Goal: Task Accomplishment & Management: Manage account settings

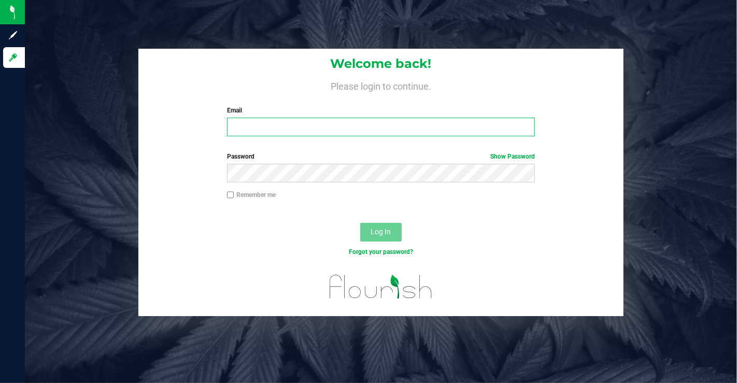
type input "[EMAIL_ADDRESS][DOMAIN_NAME]"
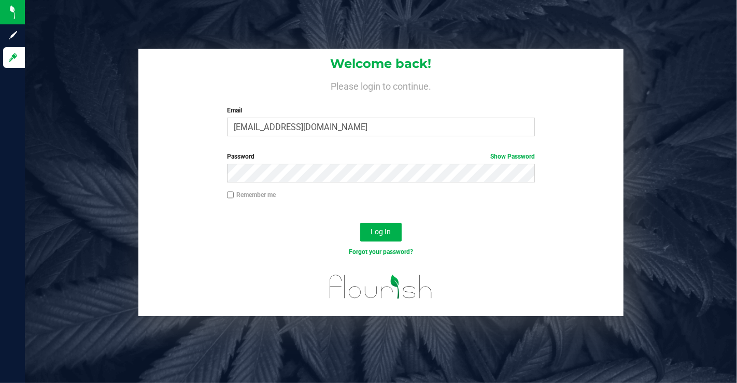
click at [229, 195] on input "Remember me" at bounding box center [230, 194] width 7 height 7
checkbox input "true"
click at [508, 154] on link "Show Password" at bounding box center [512, 156] width 45 height 7
click at [506, 154] on link "Hide Password" at bounding box center [513, 156] width 41 height 7
click at [381, 233] on span "Log In" at bounding box center [381, 231] width 20 height 8
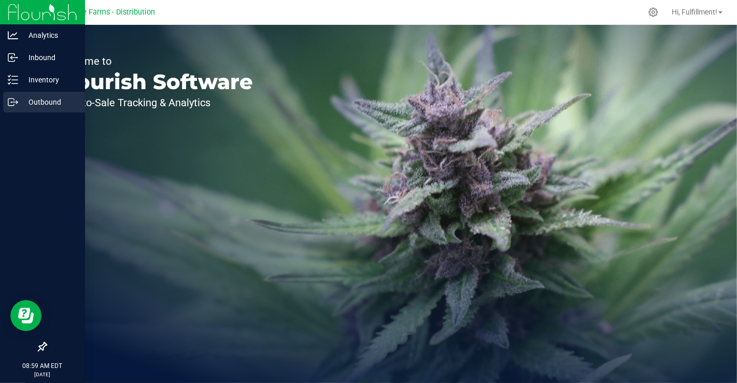
click at [45, 103] on p "Outbound" at bounding box center [49, 102] width 62 height 12
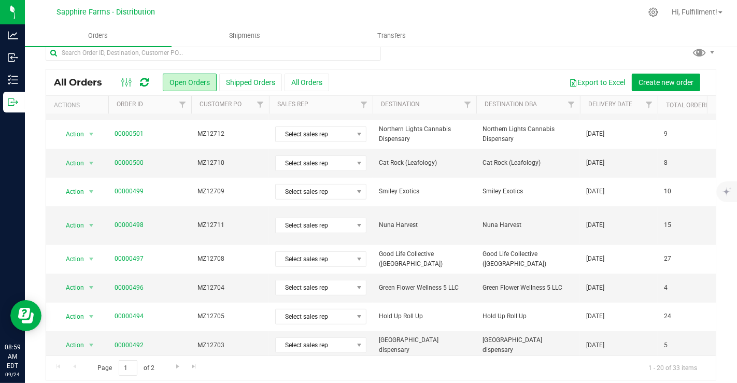
scroll to position [18, 0]
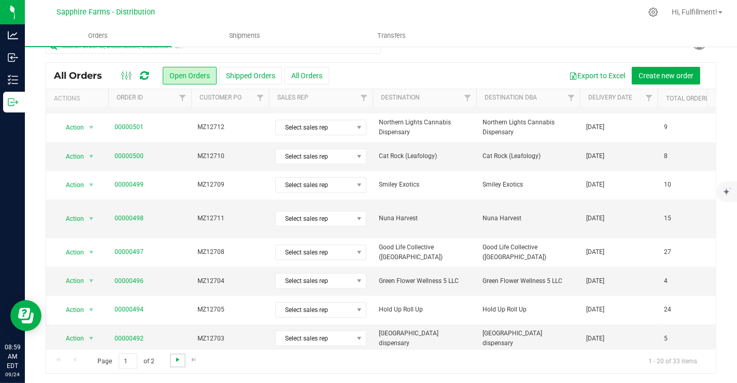
click at [178, 361] on span "Go to the next page" at bounding box center [178, 359] width 8 height 8
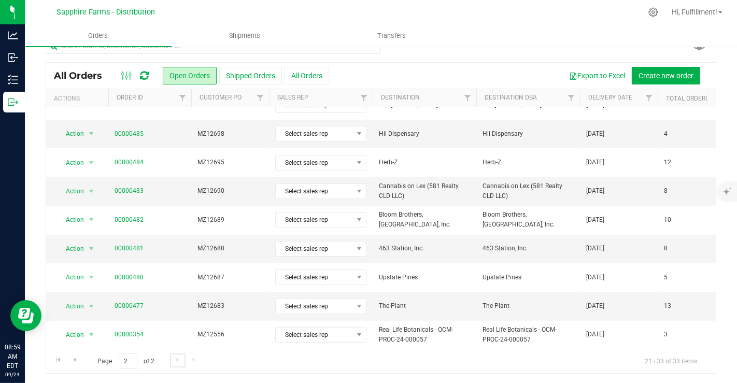
scroll to position [0, 0]
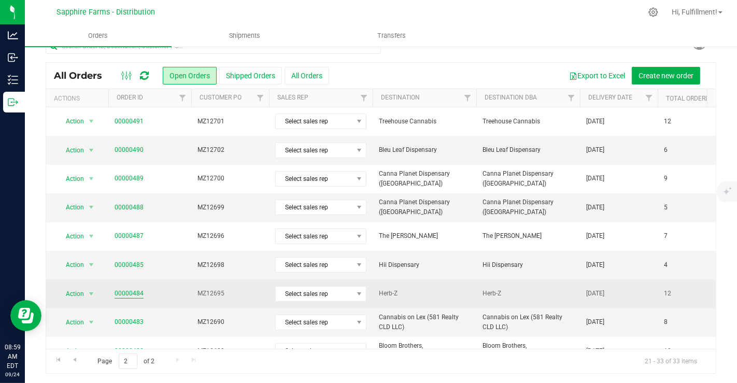
click at [126, 291] on link "00000484" at bounding box center [128, 294] width 29 height 10
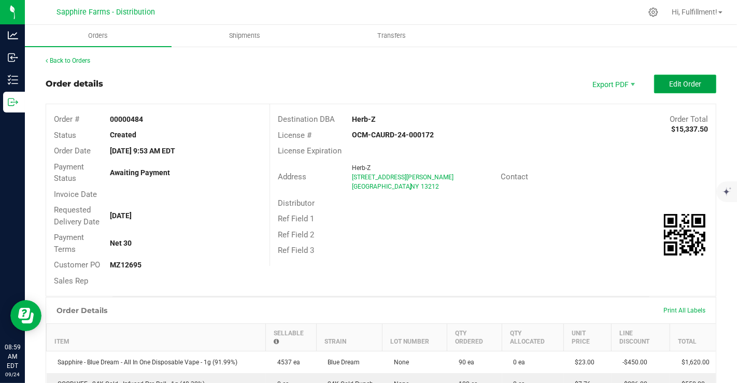
click at [658, 80] on button "Edit Order" at bounding box center [685, 84] width 62 height 19
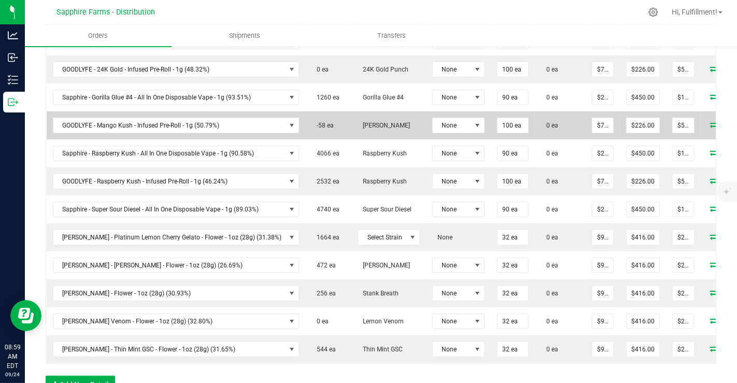
scroll to position [402, 0]
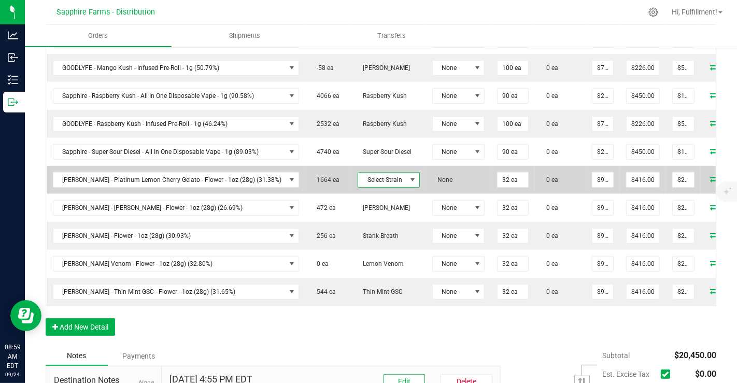
click at [408, 177] on span at bounding box center [412, 180] width 8 height 8
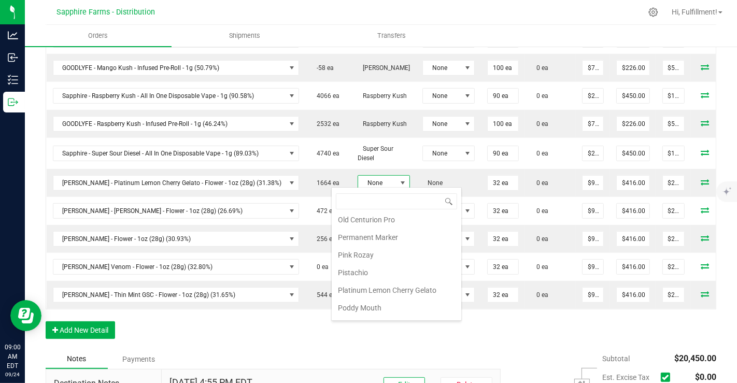
scroll to position [748, 0]
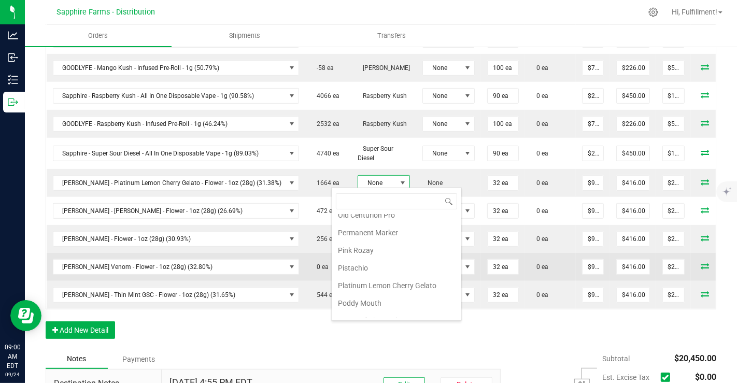
click at [384, 277] on li "Platinum Lemon Cherry Gelato" at bounding box center [395, 286] width 129 height 18
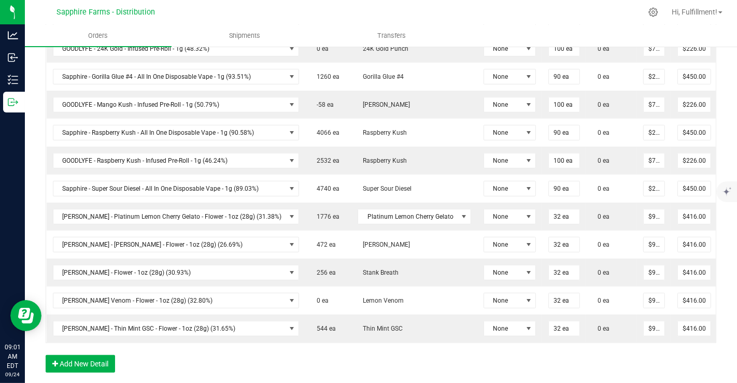
scroll to position [136, 0]
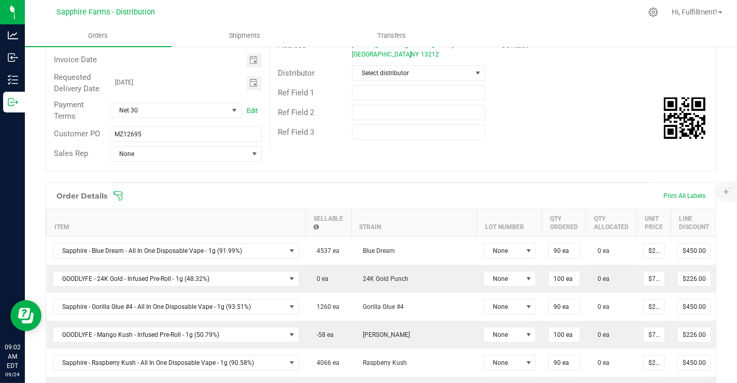
click at [119, 192] on icon at bounding box center [118, 196] width 10 height 10
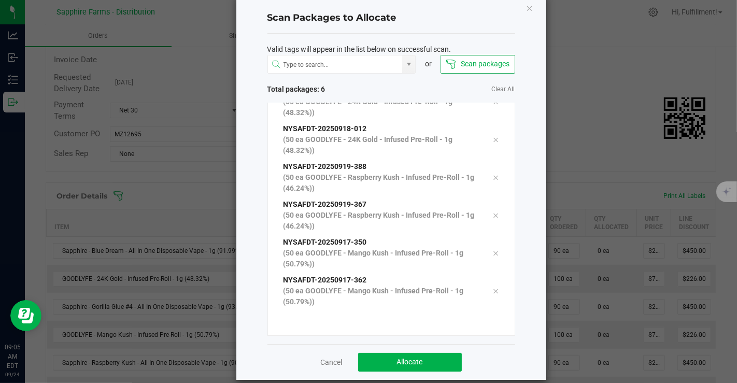
scroll to position [33, 0]
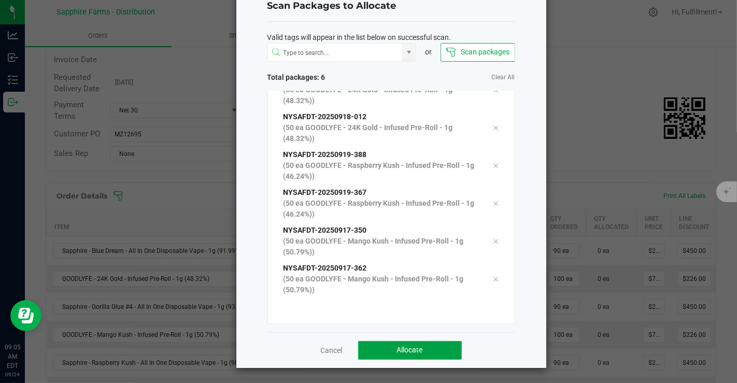
click at [439, 353] on button "Allocate" at bounding box center [410, 350] width 104 height 19
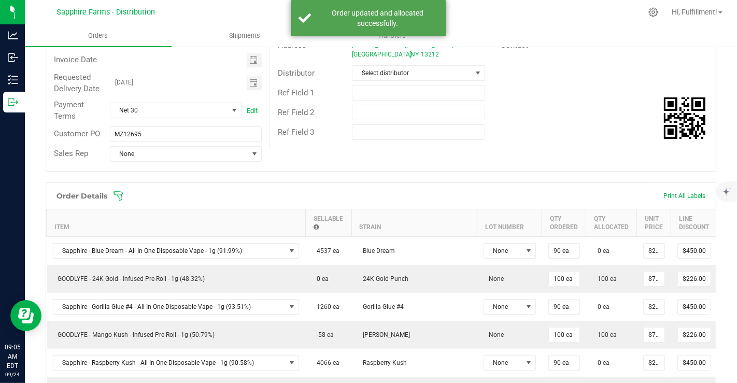
click at [123, 192] on span at bounding box center [448, 196] width 670 height 10
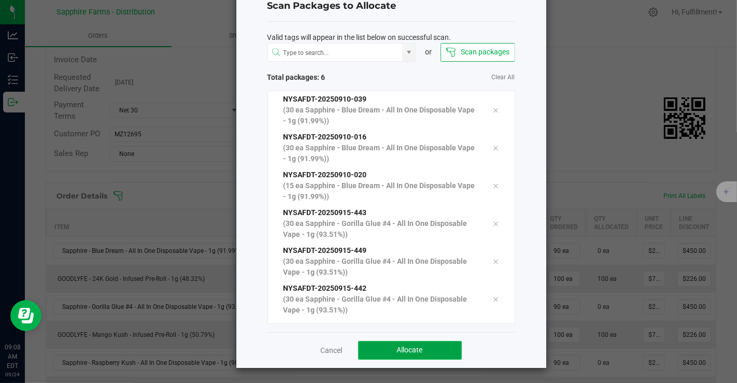
click at [408, 345] on span "Allocate" at bounding box center [410, 349] width 26 height 8
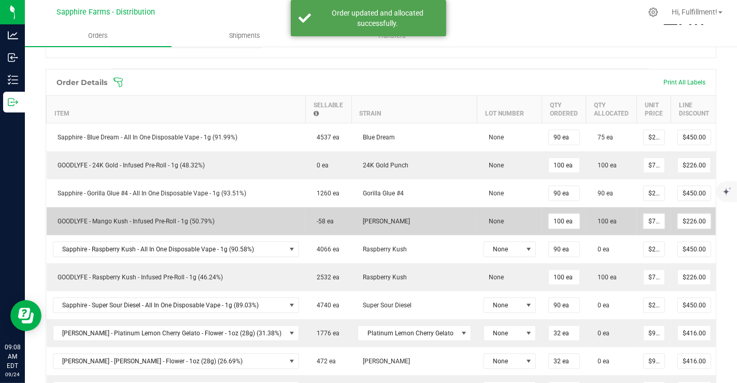
scroll to position [251, 0]
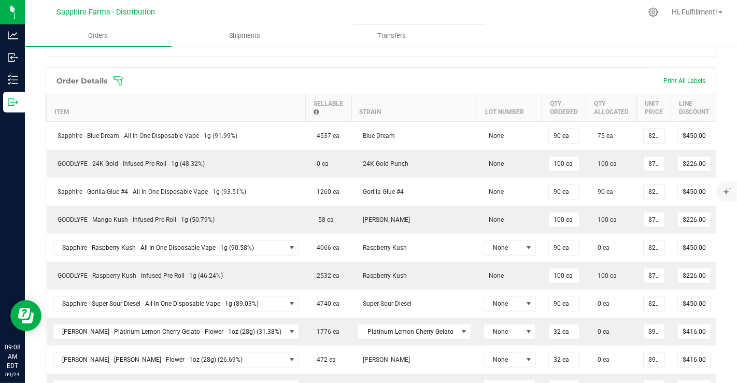
click at [122, 80] on icon at bounding box center [118, 81] width 10 height 10
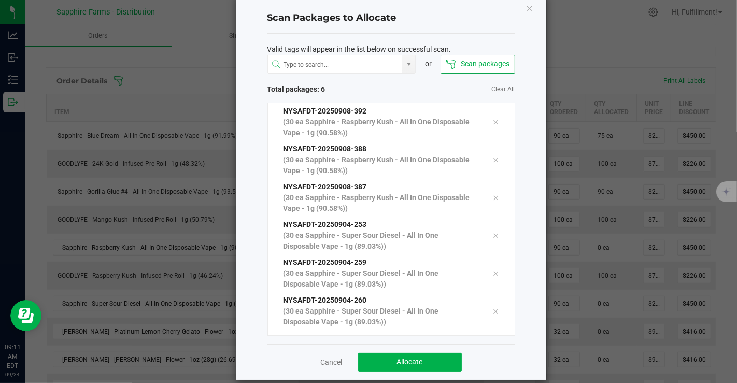
scroll to position [33, 0]
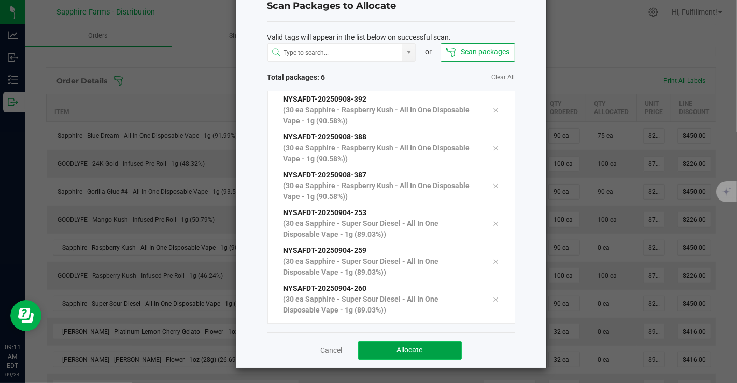
click at [426, 347] on button "Allocate" at bounding box center [410, 350] width 104 height 19
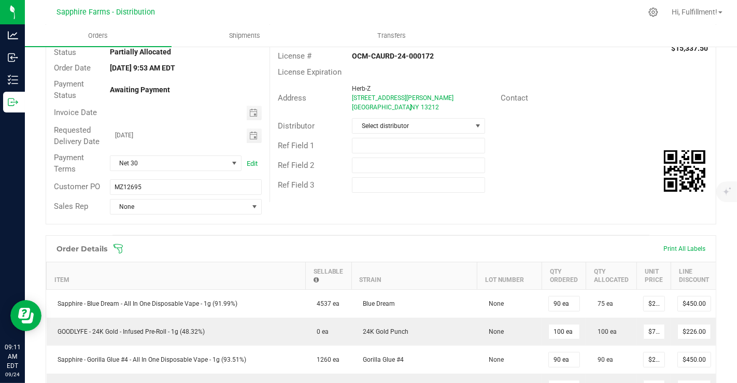
scroll to position [78, 0]
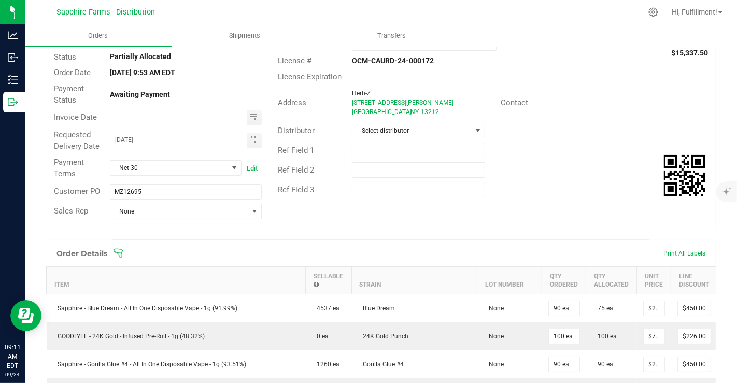
click at [120, 251] on icon at bounding box center [118, 253] width 10 height 10
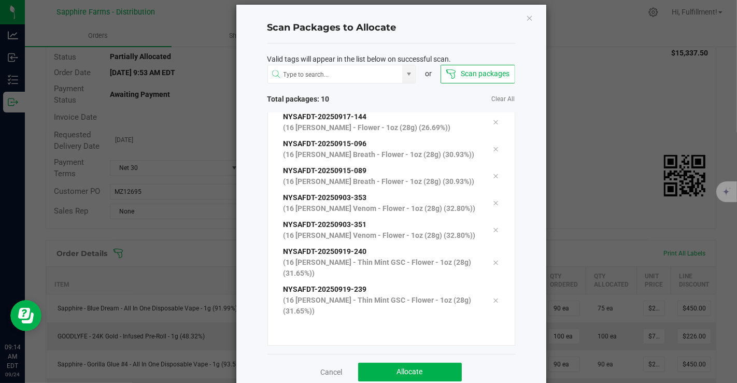
scroll to position [33, 0]
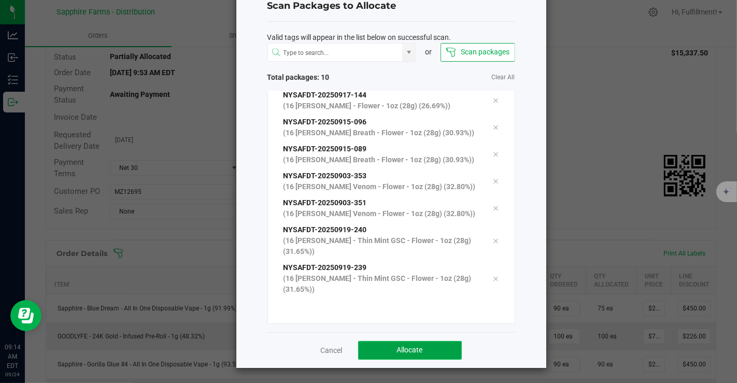
click at [432, 342] on button "Allocate" at bounding box center [410, 350] width 104 height 19
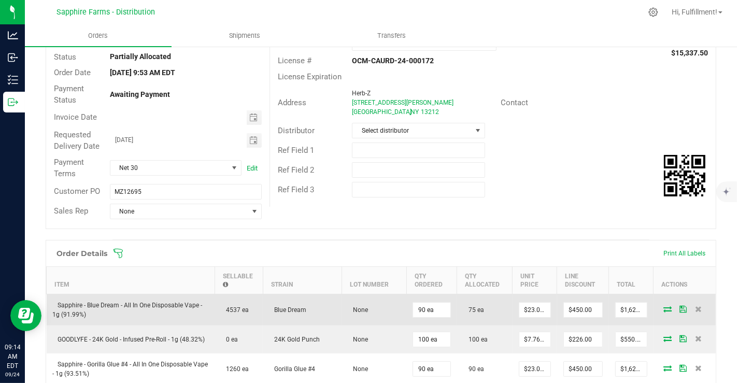
click at [663, 310] on icon at bounding box center [667, 309] width 8 height 6
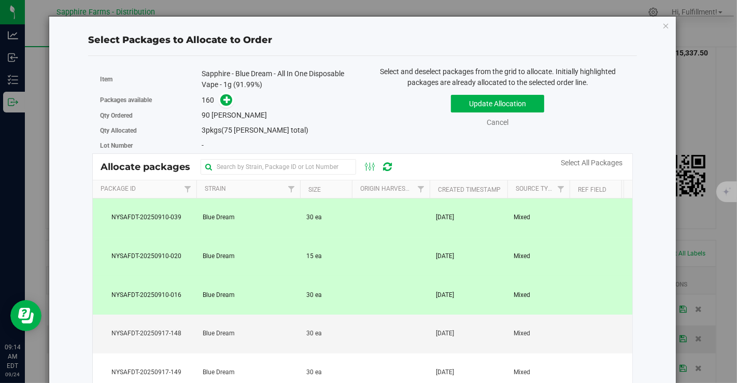
click at [384, 255] on td at bounding box center [391, 256] width 78 height 39
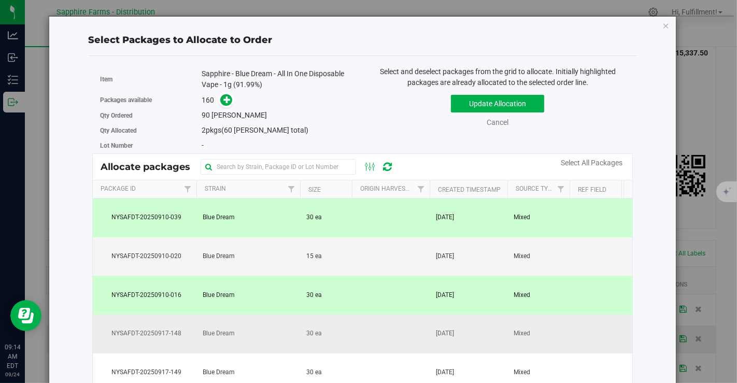
click at [379, 333] on td at bounding box center [391, 333] width 78 height 39
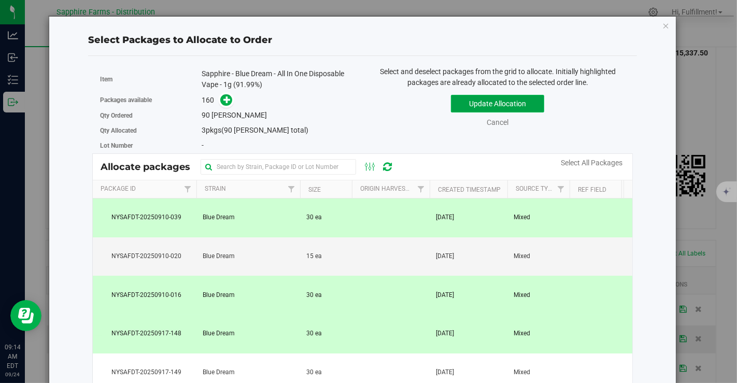
click at [459, 100] on button "Update Allocation" at bounding box center [497, 104] width 93 height 18
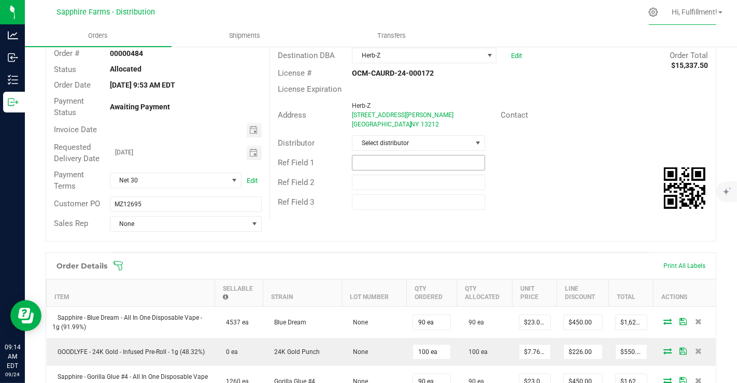
scroll to position [0, 0]
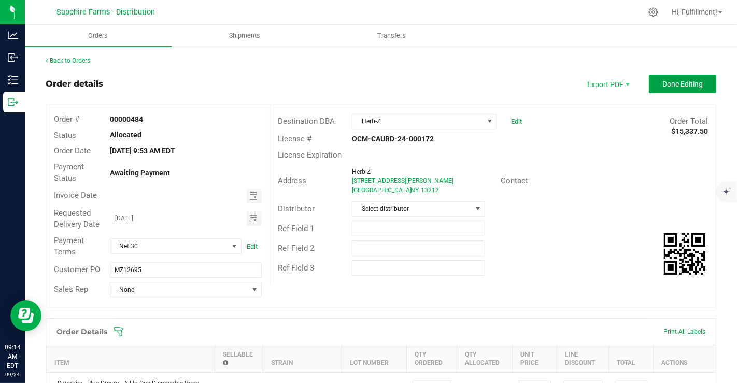
click at [682, 85] on span "Done Editing" at bounding box center [682, 84] width 40 height 8
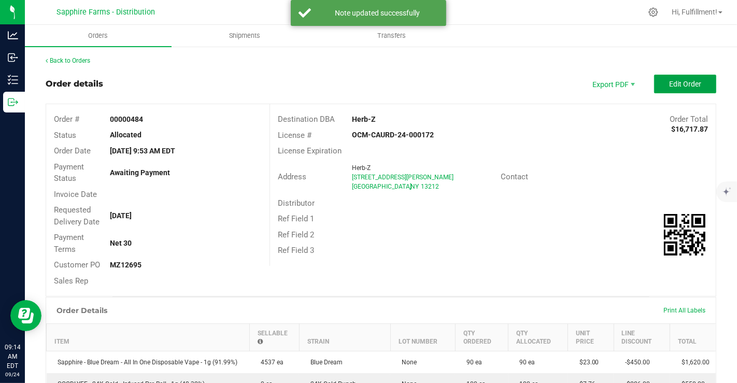
click at [682, 85] on span "Edit Order" at bounding box center [685, 84] width 32 height 8
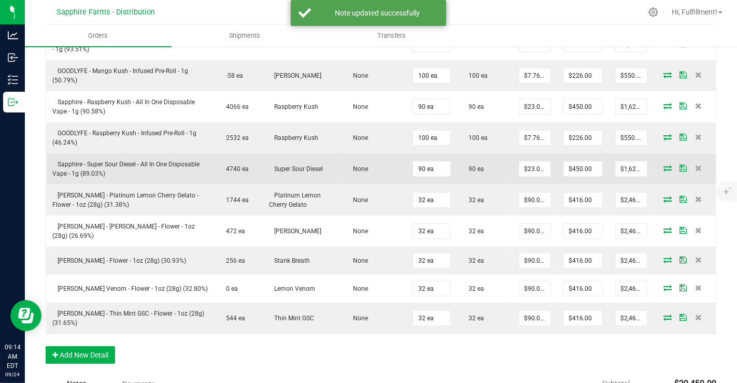
scroll to position [557, 0]
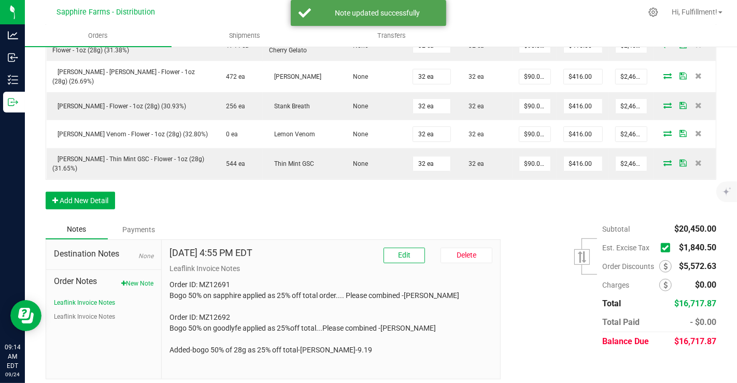
click at [661, 248] on icon at bounding box center [664, 248] width 7 height 0
click at [0, 0] on input "checkbox" at bounding box center [0, 0] width 0 height 0
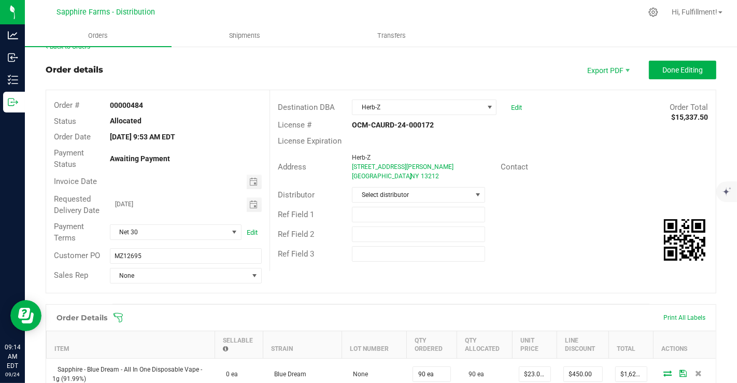
scroll to position [0, 0]
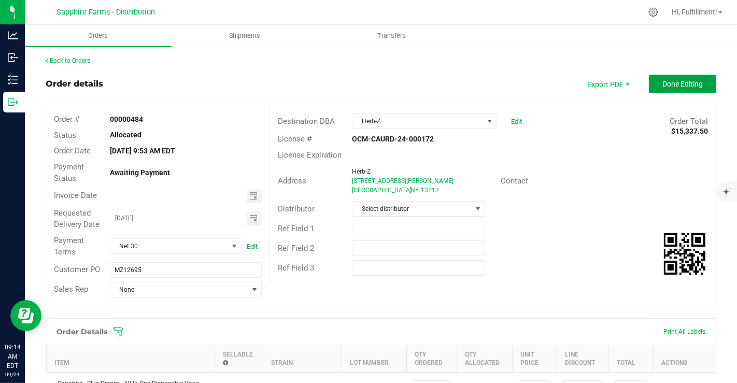
click at [673, 81] on span "Done Editing" at bounding box center [682, 84] width 40 height 8
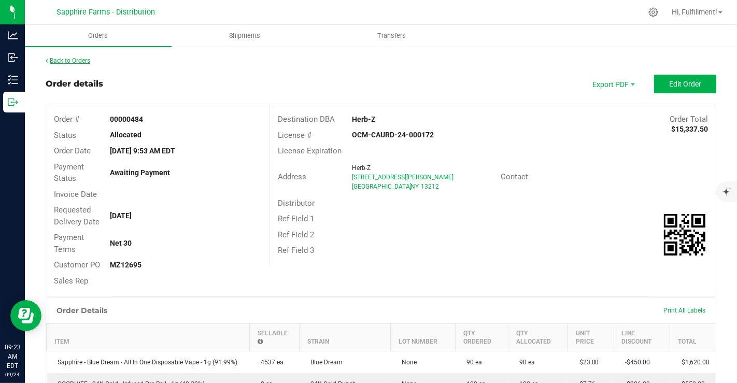
click at [83, 60] on link "Back to Orders" at bounding box center [68, 60] width 45 height 7
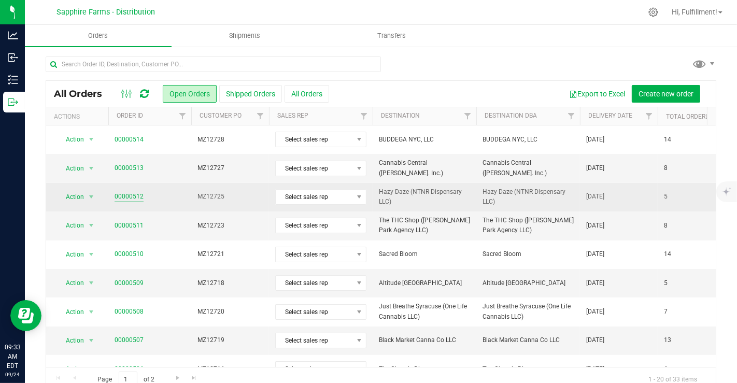
click at [133, 196] on link "00000512" at bounding box center [128, 197] width 29 height 10
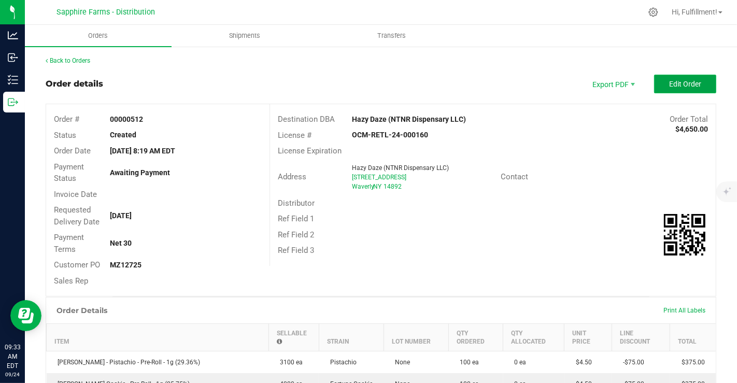
click at [669, 80] on span "Edit Order" at bounding box center [685, 84] width 32 height 8
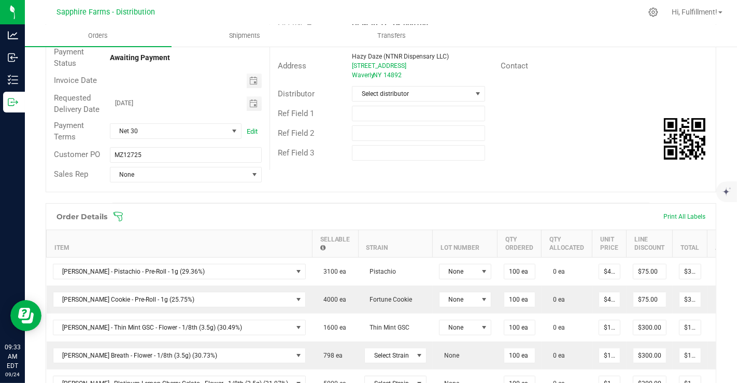
scroll to position [172, 0]
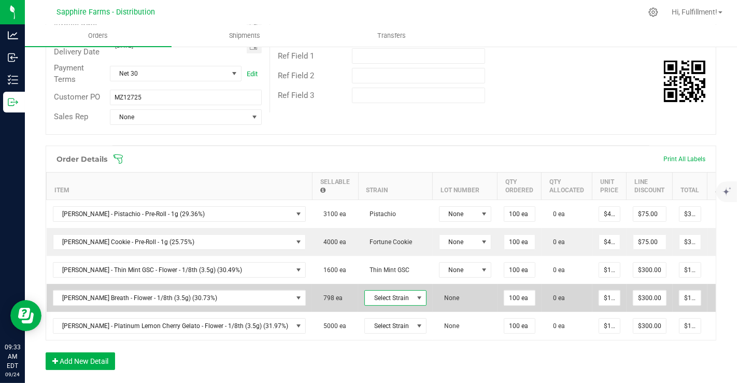
click at [415, 294] on span at bounding box center [419, 298] width 8 height 8
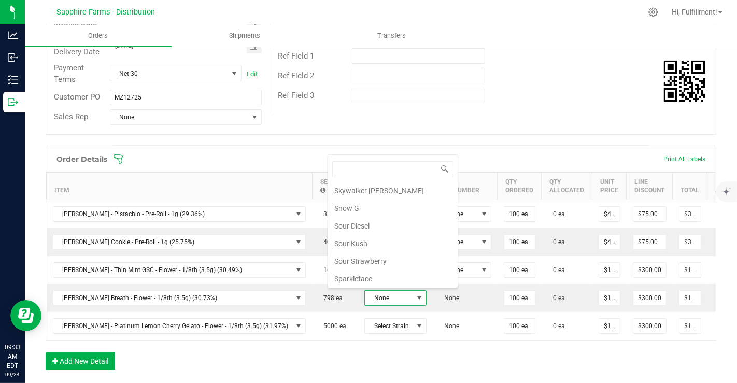
scroll to position [934, 0]
click at [397, 269] on li "Stank Breath" at bounding box center [392, 278] width 129 height 18
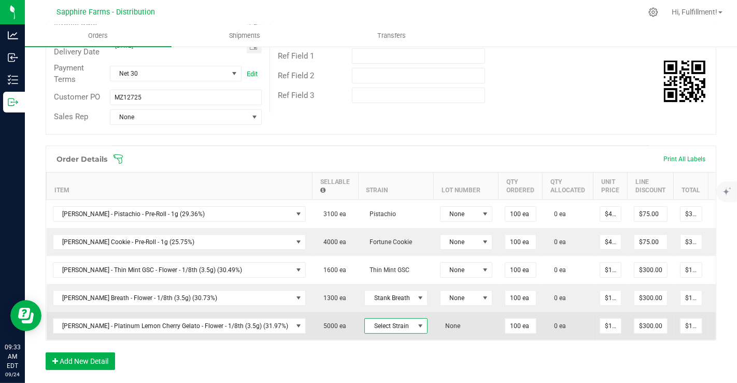
click at [416, 322] on span at bounding box center [420, 326] width 8 height 8
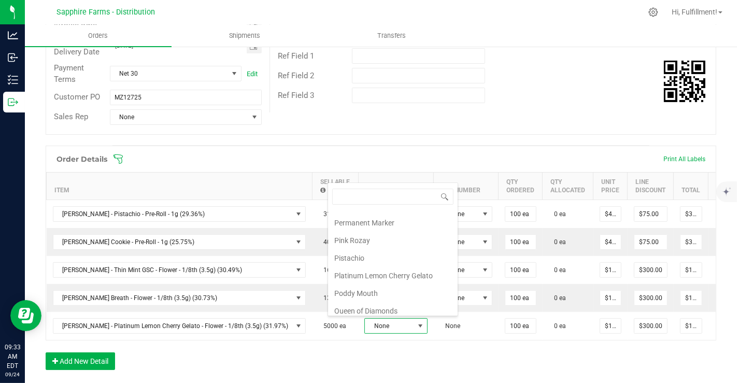
scroll to position [762, 0]
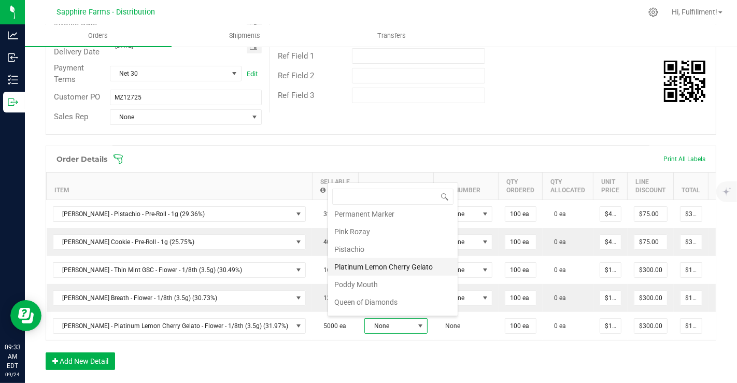
click at [378, 259] on li "Platinum Lemon Cherry Gelato" at bounding box center [392, 267] width 129 height 18
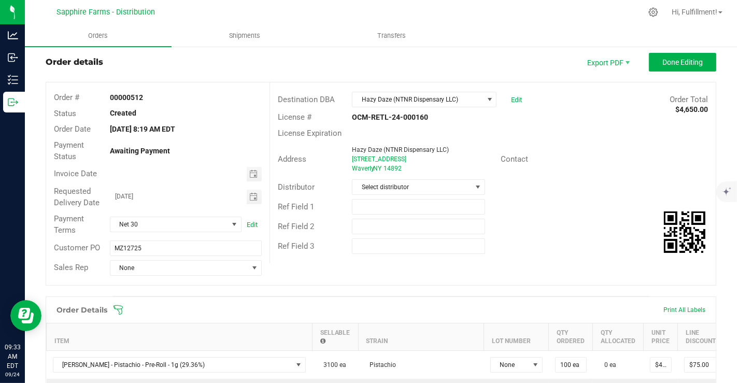
scroll to position [0, 0]
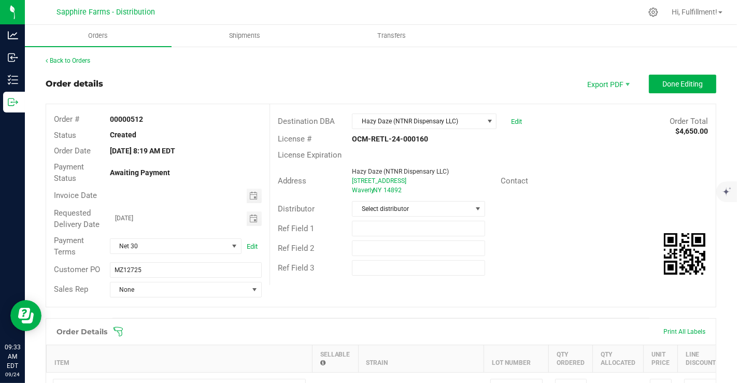
click at [120, 329] on icon at bounding box center [118, 331] width 10 height 10
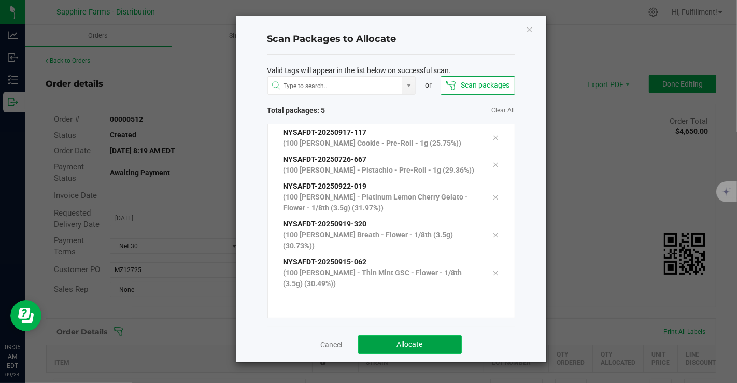
click at [413, 344] on span "Allocate" at bounding box center [410, 344] width 26 height 8
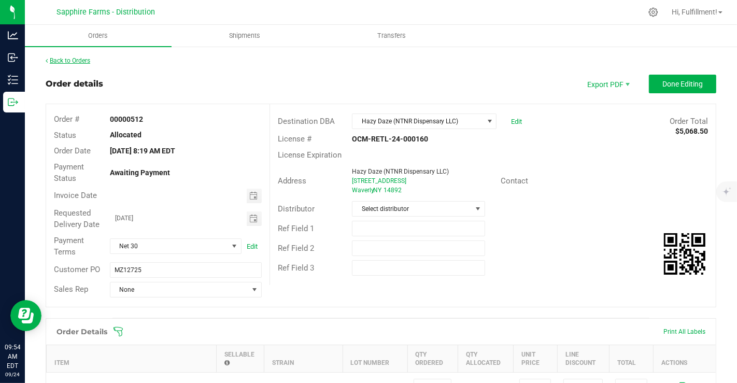
click at [85, 59] on link "Back to Orders" at bounding box center [68, 60] width 45 height 7
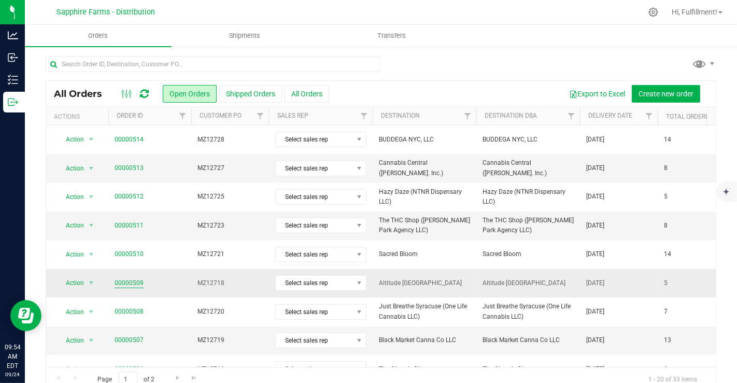
click at [135, 278] on link "00000509" at bounding box center [128, 283] width 29 height 10
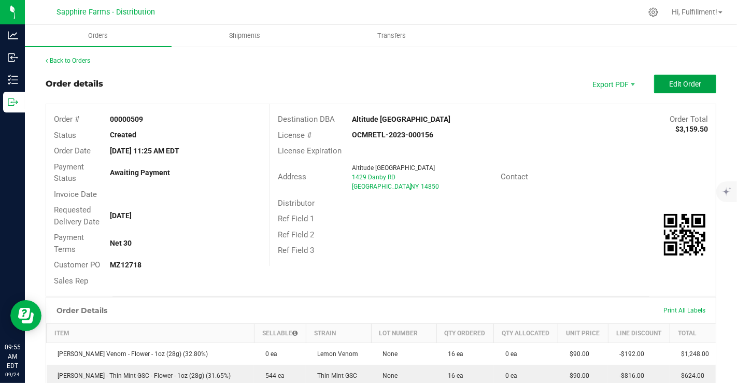
click at [669, 82] on span "Edit Order" at bounding box center [685, 84] width 32 height 8
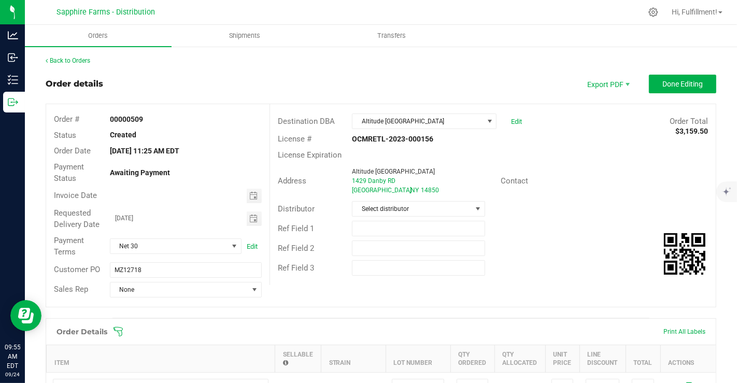
click at [123, 329] on icon at bounding box center [118, 331] width 10 height 10
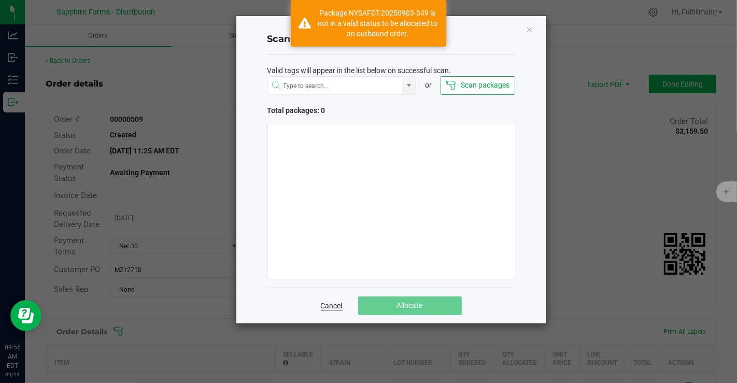
click at [331, 301] on link "Cancel" at bounding box center [332, 305] width 22 height 10
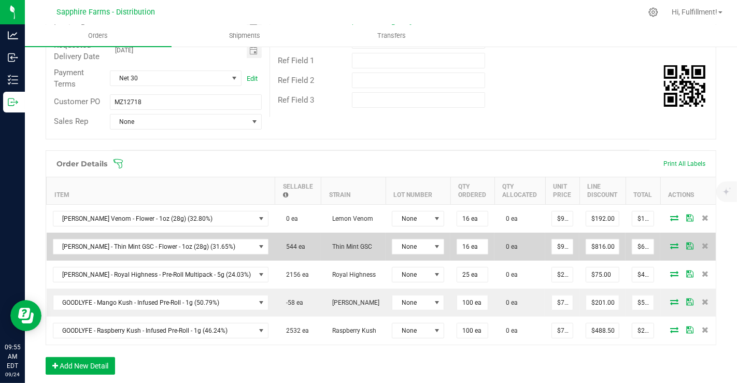
scroll to position [172, 0]
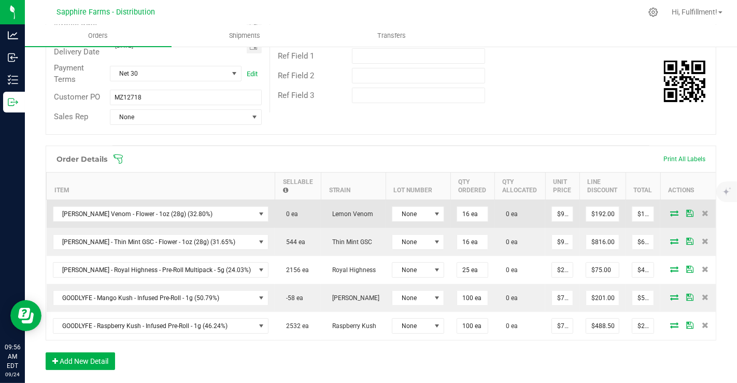
click at [670, 211] on icon at bounding box center [674, 213] width 8 height 6
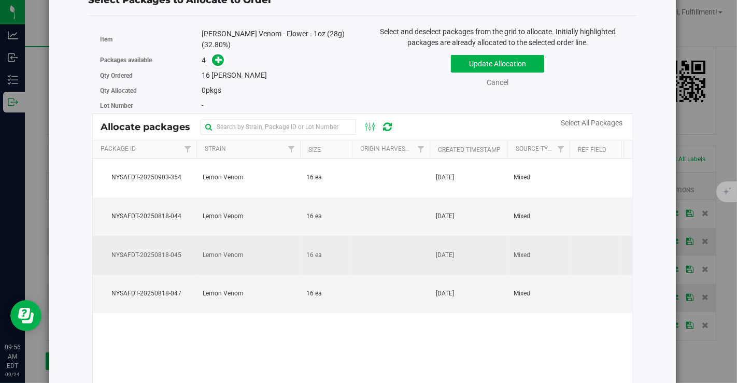
scroll to position [57, 0]
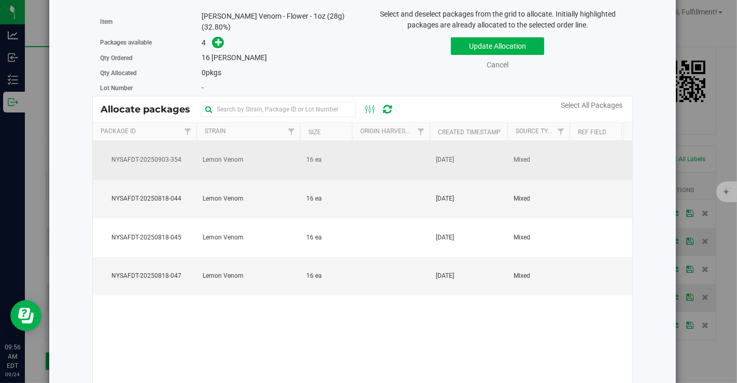
click at [308, 160] on span "16 ea" at bounding box center [314, 160] width 16 height 10
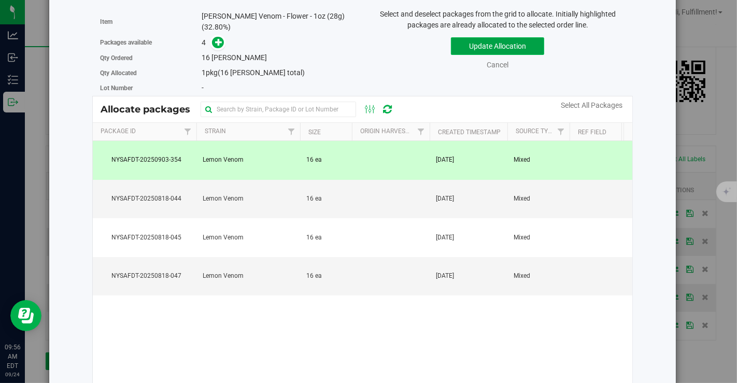
click at [481, 45] on button "Update Allocation" at bounding box center [497, 46] width 93 height 18
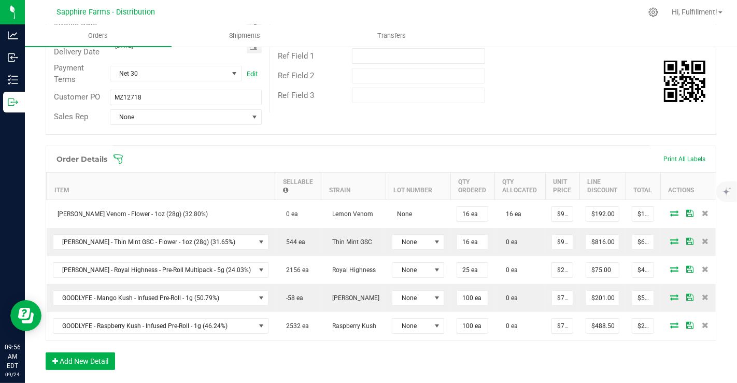
click at [120, 157] on icon at bounding box center [118, 159] width 10 height 10
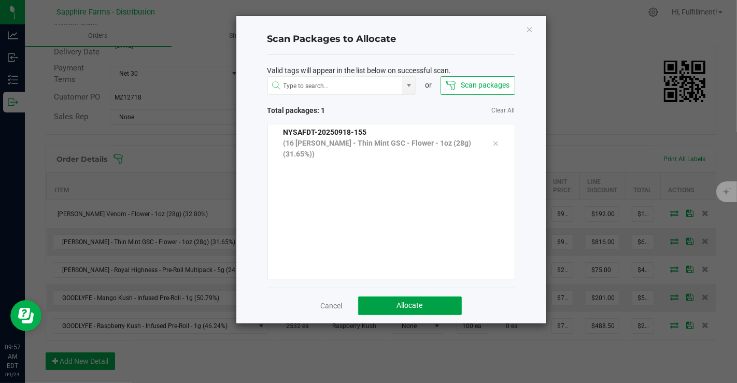
click at [419, 298] on button "Allocate" at bounding box center [410, 305] width 104 height 19
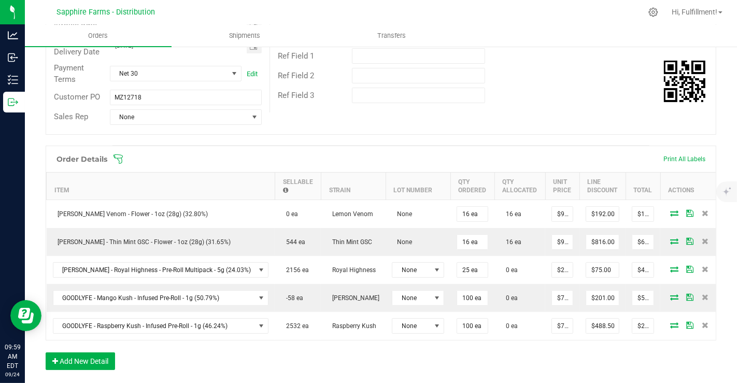
click at [120, 156] on icon at bounding box center [118, 159] width 10 height 10
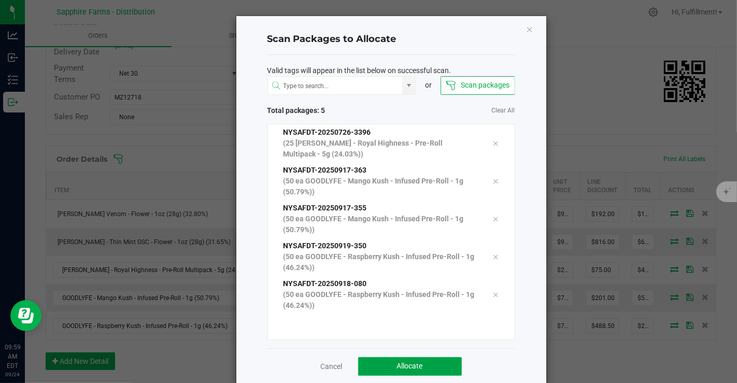
click at [443, 369] on button "Allocate" at bounding box center [410, 366] width 104 height 19
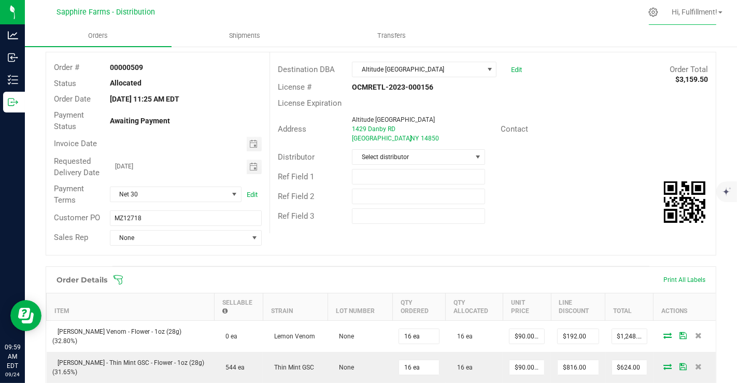
scroll to position [0, 0]
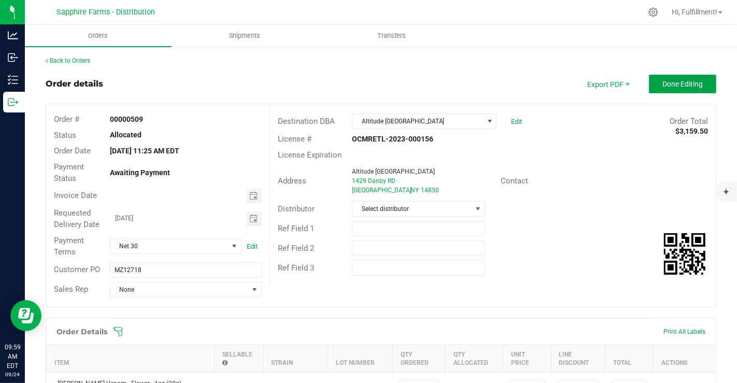
click at [677, 83] on span "Done Editing" at bounding box center [682, 84] width 40 height 8
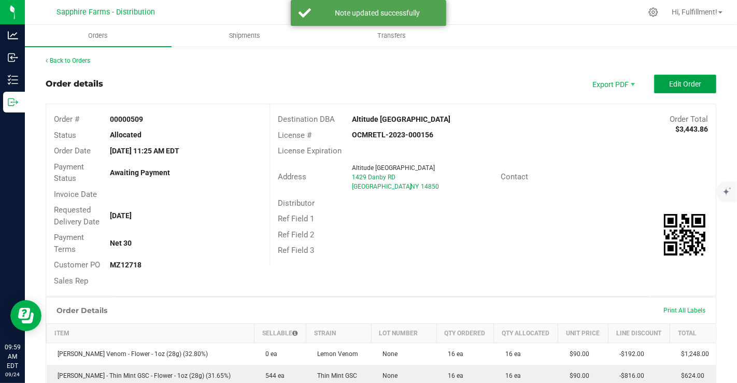
click at [677, 84] on span "Edit Order" at bounding box center [685, 84] width 32 height 8
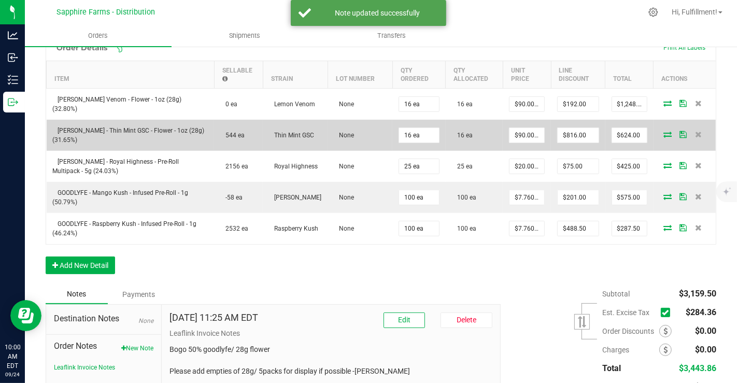
scroll to position [346, 0]
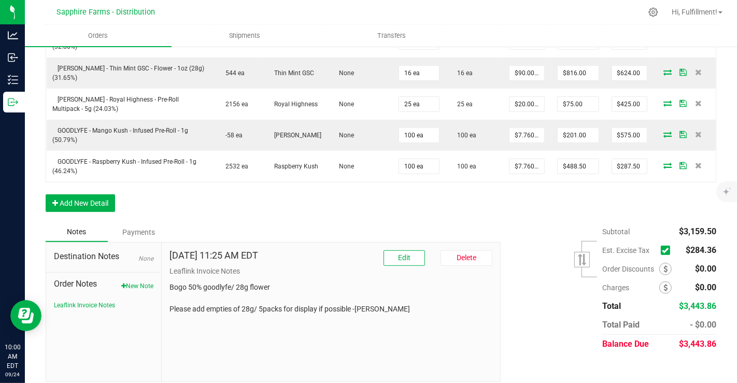
click at [661, 250] on icon at bounding box center [664, 250] width 7 height 0
click at [0, 0] on input "checkbox" at bounding box center [0, 0] width 0 height 0
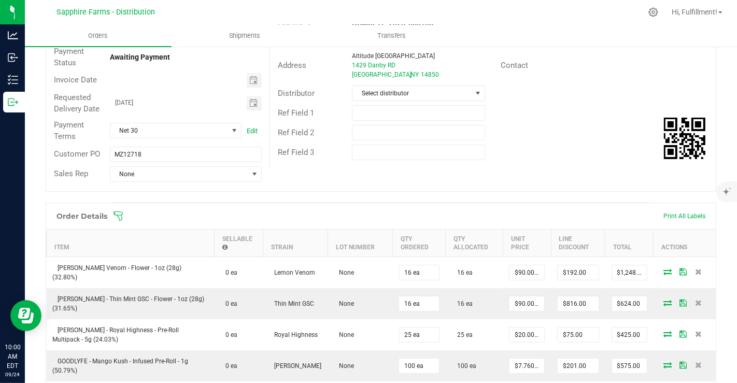
scroll to position [0, 0]
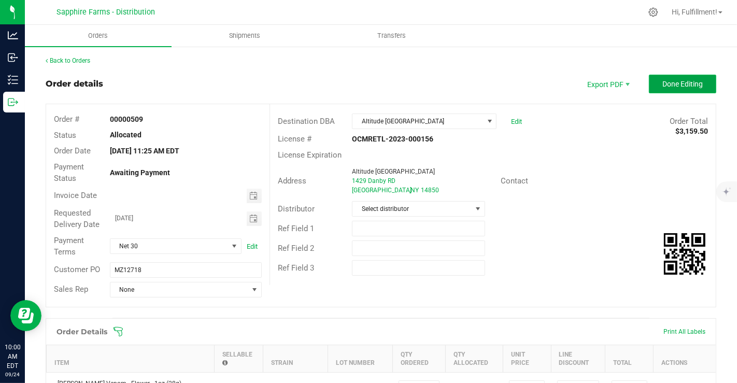
click at [672, 88] on button "Done Editing" at bounding box center [681, 84] width 67 height 19
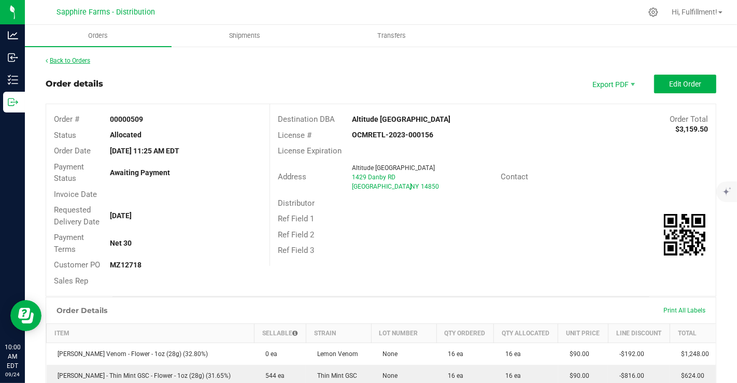
click at [80, 61] on link "Back to Orders" at bounding box center [68, 60] width 45 height 7
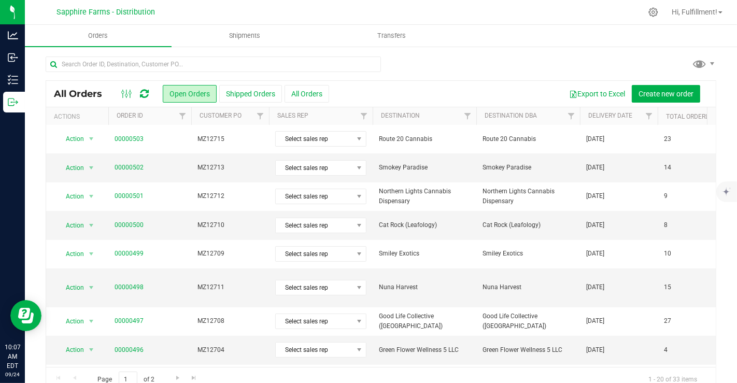
scroll to position [338, 0]
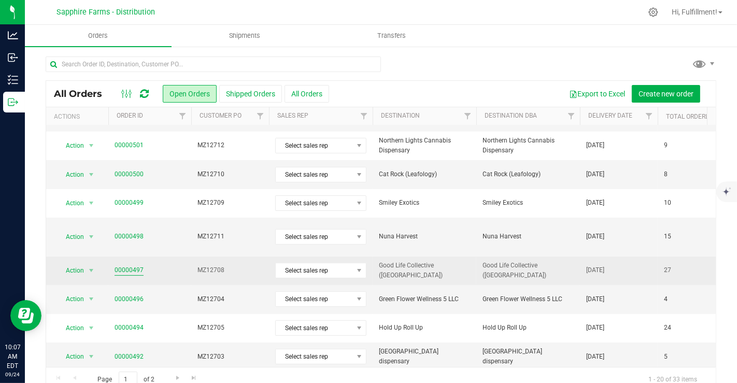
click at [118, 265] on link "00000497" at bounding box center [128, 270] width 29 height 10
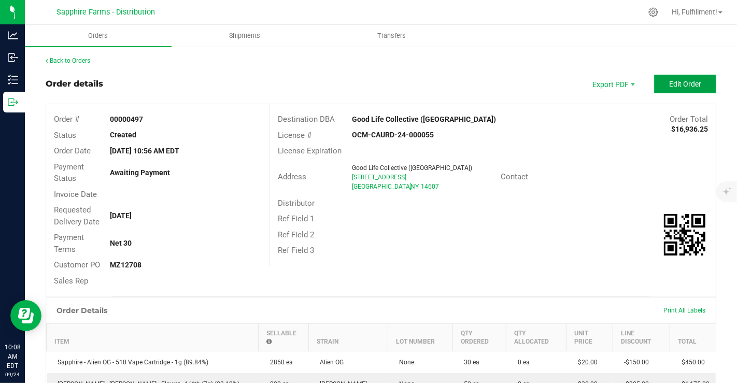
click at [672, 81] on span "Edit Order" at bounding box center [685, 84] width 32 height 8
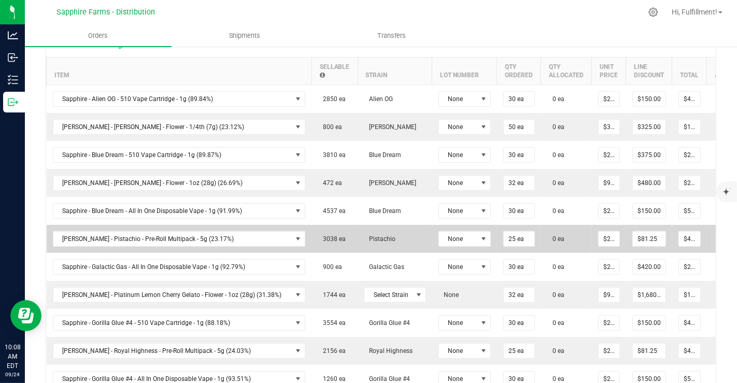
scroll to position [345, 0]
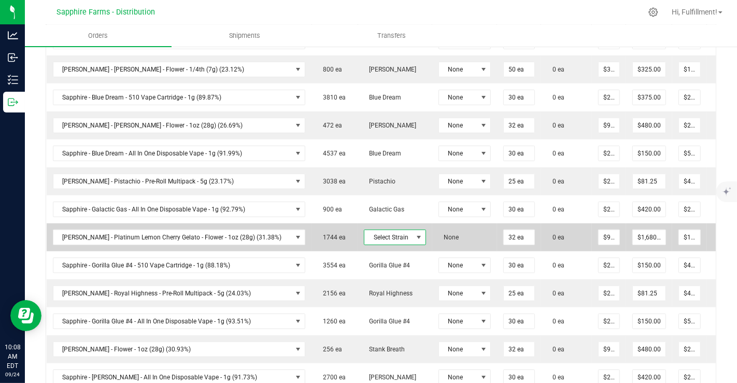
click at [378, 233] on span "Select Strain" at bounding box center [388, 237] width 48 height 15
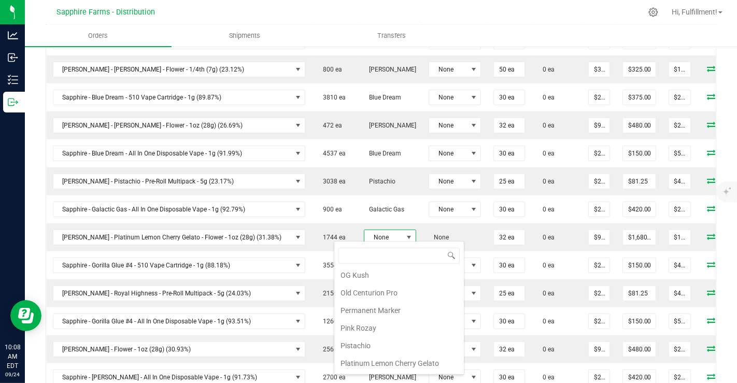
scroll to position [762, 0]
click at [410, 317] on li "Platinum Lemon Cherry Gelato" at bounding box center [398, 326] width 129 height 18
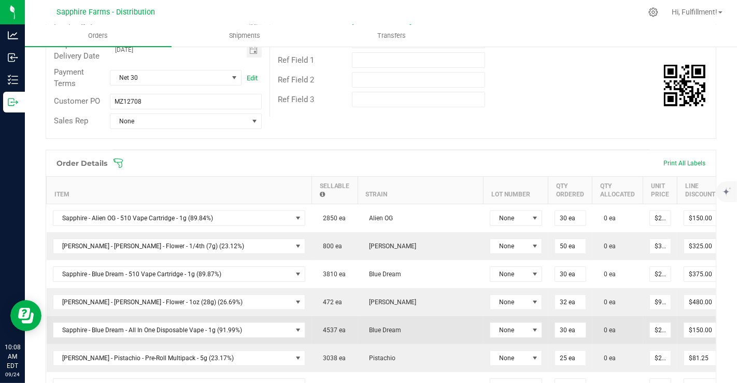
scroll to position [57, 0]
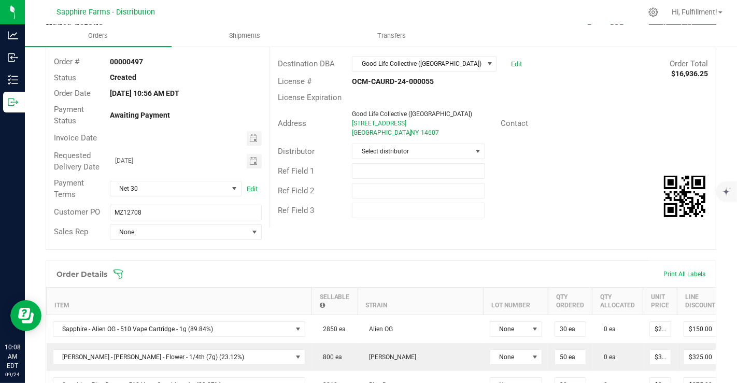
click at [119, 272] on icon at bounding box center [117, 273] width 9 height 9
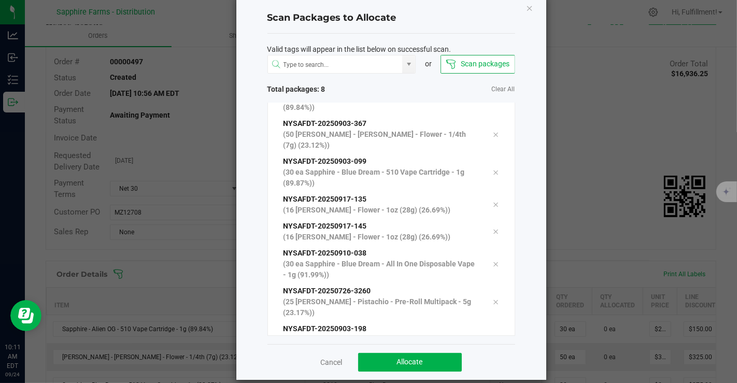
scroll to position [33, 0]
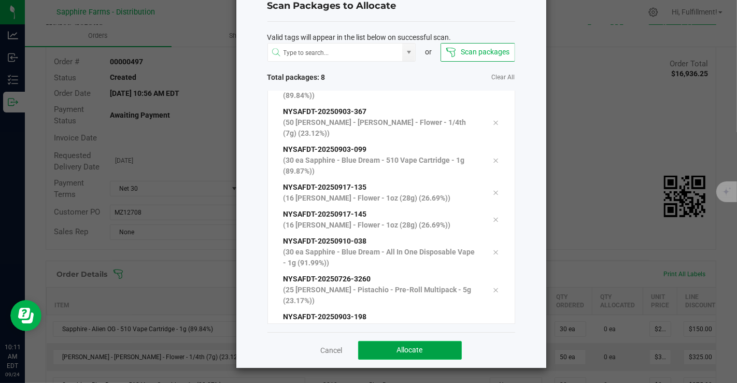
click at [438, 350] on button "Allocate" at bounding box center [410, 350] width 104 height 19
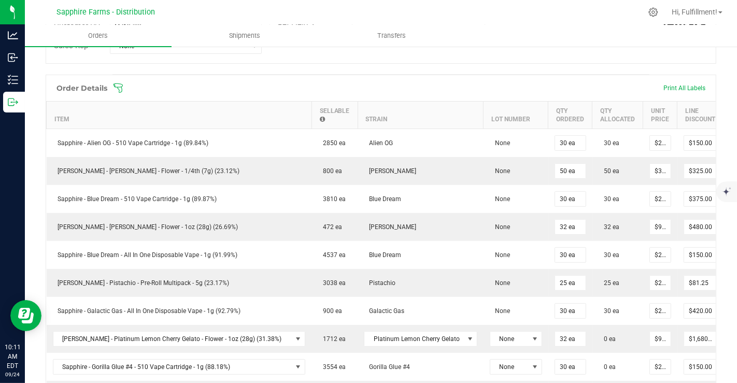
scroll to position [172, 0]
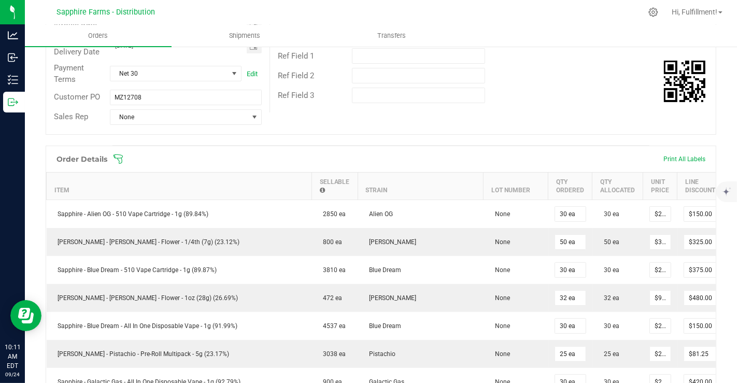
click at [118, 160] on icon at bounding box center [118, 159] width 10 height 10
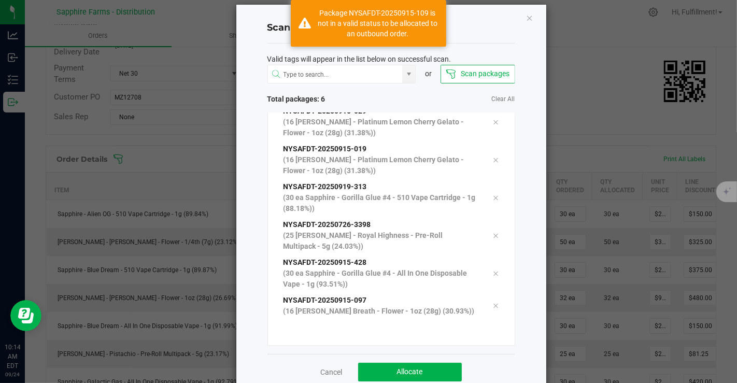
scroll to position [33, 0]
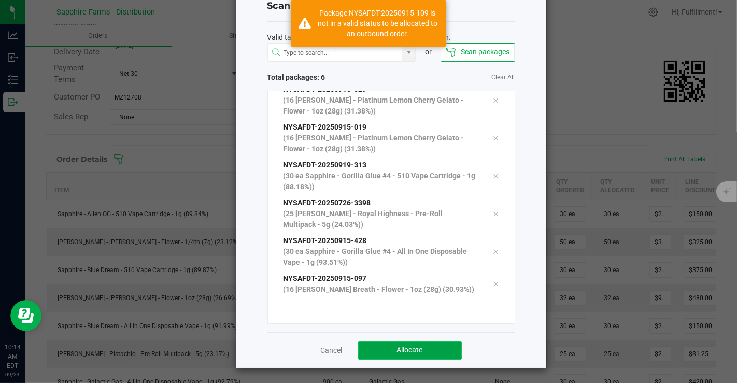
click at [426, 347] on button "Allocate" at bounding box center [410, 350] width 104 height 19
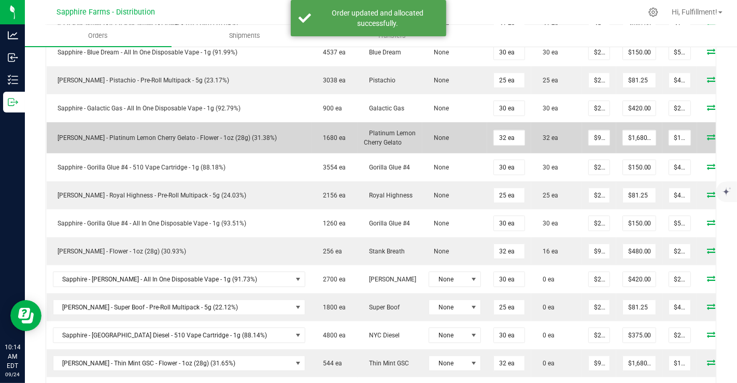
scroll to position [460, 0]
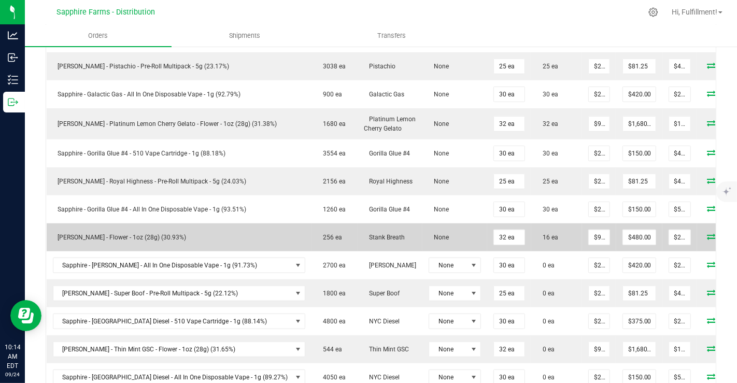
click at [707, 233] on icon at bounding box center [711, 236] width 8 height 6
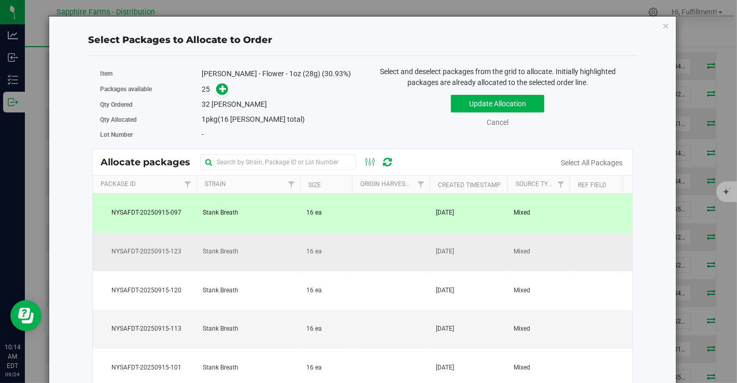
click at [399, 257] on td at bounding box center [391, 252] width 78 height 39
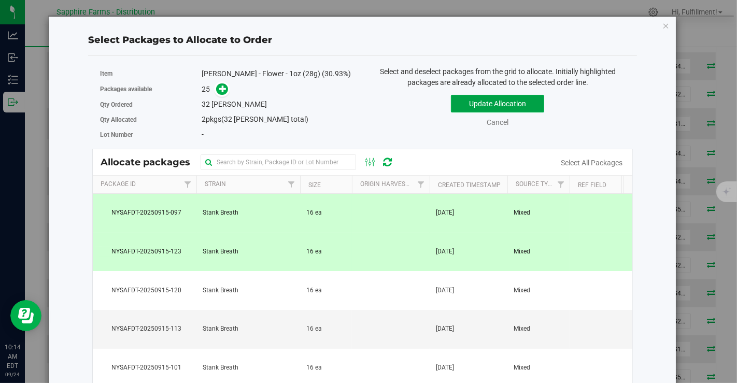
click at [473, 102] on button "Update Allocation" at bounding box center [497, 104] width 93 height 18
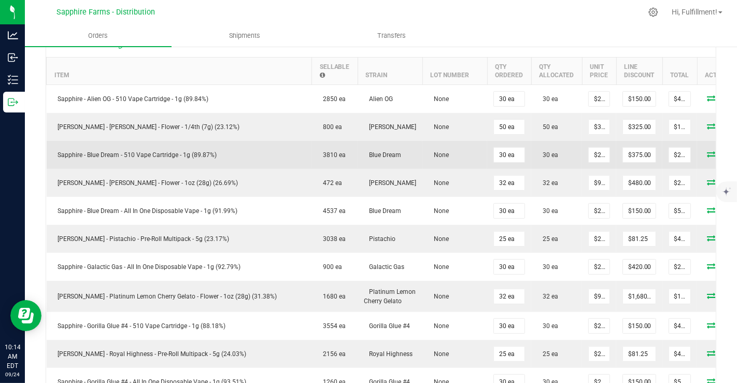
scroll to position [115, 0]
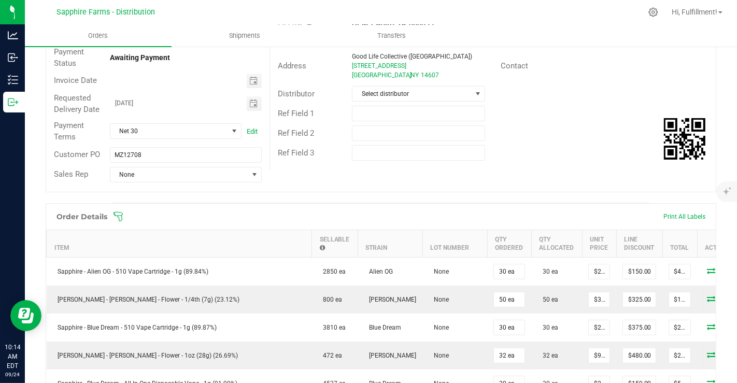
click at [120, 214] on icon at bounding box center [118, 216] width 10 height 10
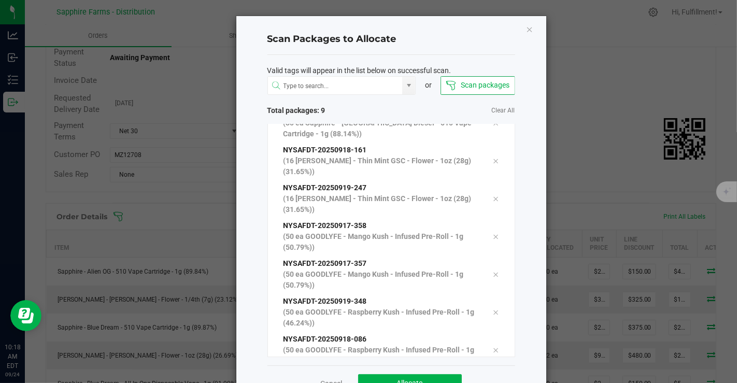
scroll to position [33, 0]
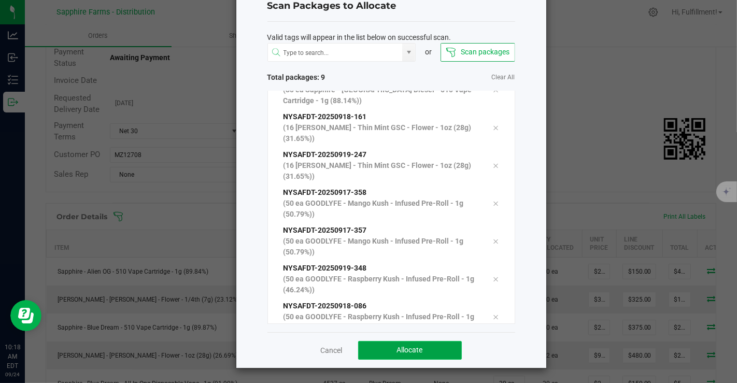
click at [423, 348] on button "Allocate" at bounding box center [410, 350] width 104 height 19
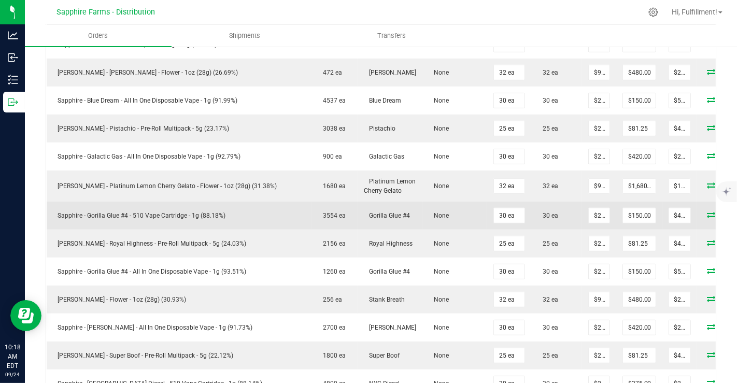
scroll to position [230, 0]
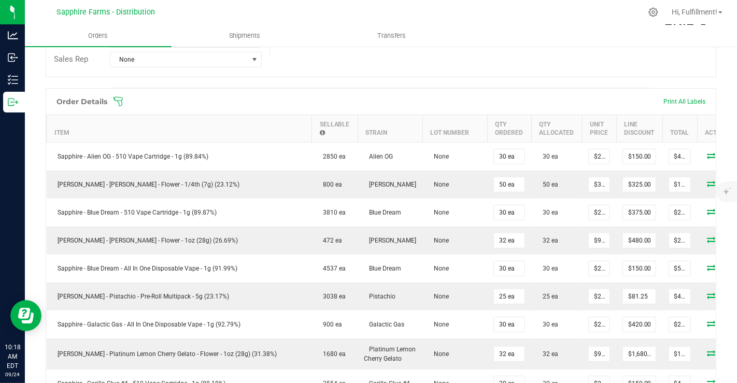
click at [118, 99] on icon at bounding box center [118, 101] width 10 height 10
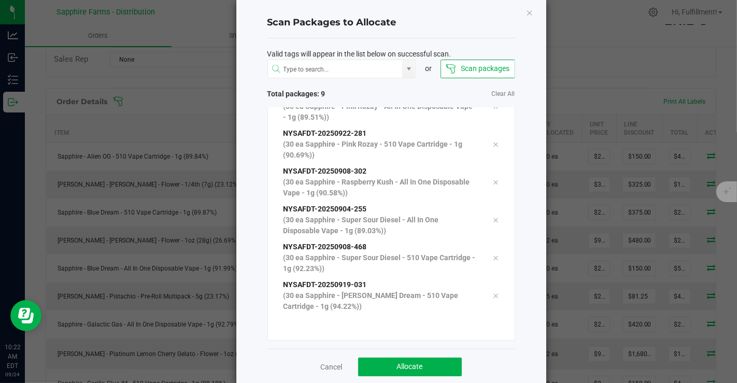
scroll to position [33, 0]
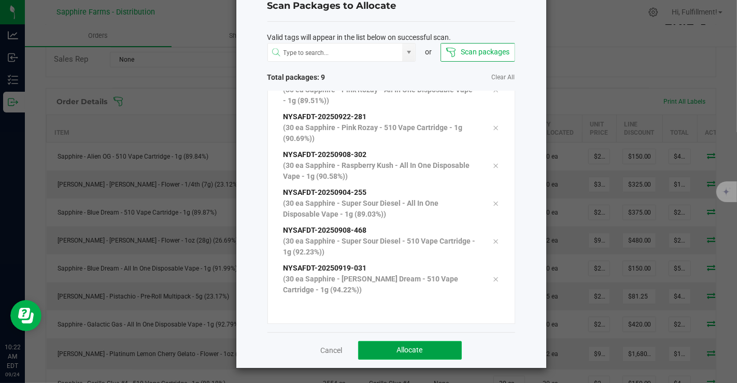
click at [438, 349] on button "Allocate" at bounding box center [410, 350] width 104 height 19
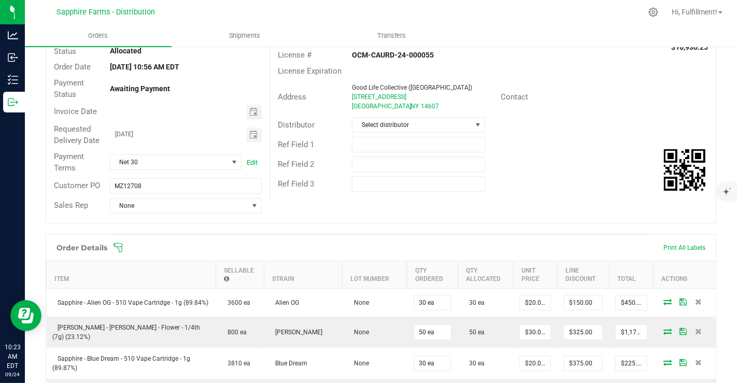
scroll to position [0, 0]
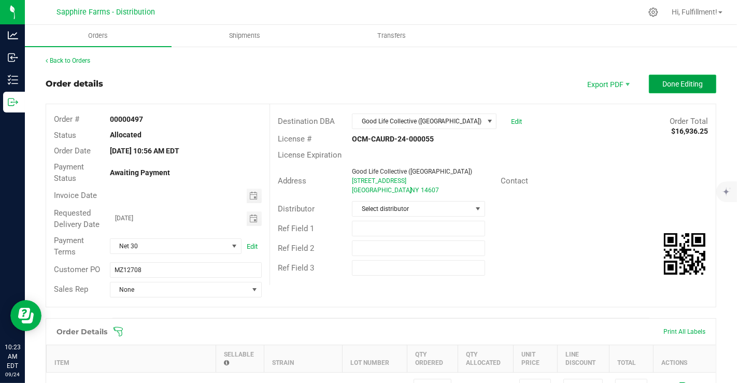
click at [666, 77] on button "Done Editing" at bounding box center [681, 84] width 67 height 19
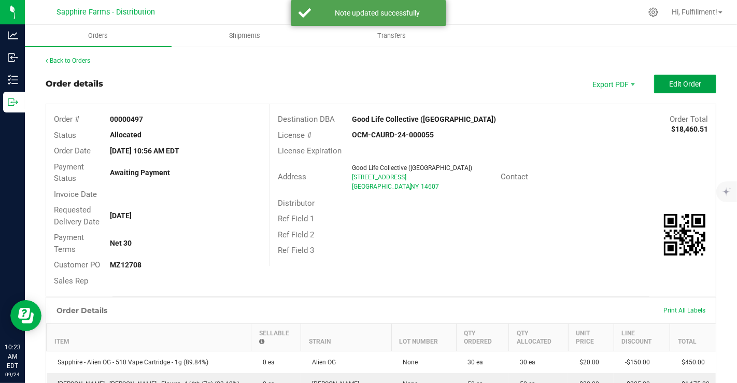
click at [669, 81] on span "Edit Order" at bounding box center [685, 84] width 32 height 8
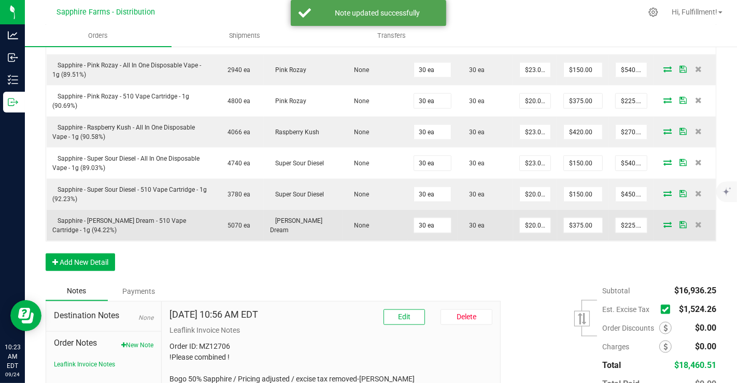
scroll to position [1076, 0]
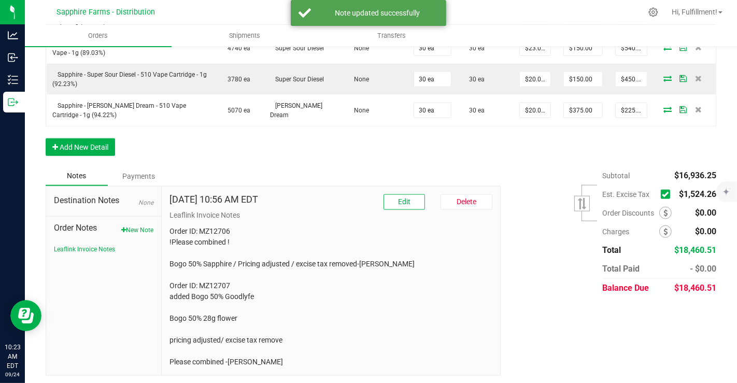
click at [661, 194] on icon at bounding box center [664, 194] width 7 height 0
click at [0, 0] on input "checkbox" at bounding box center [0, 0] width 0 height 0
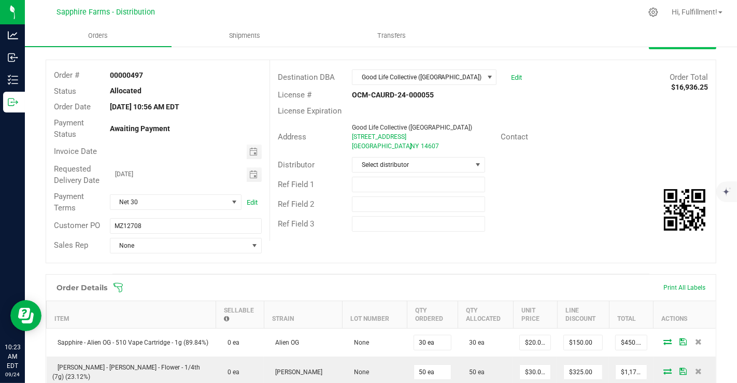
scroll to position [0, 0]
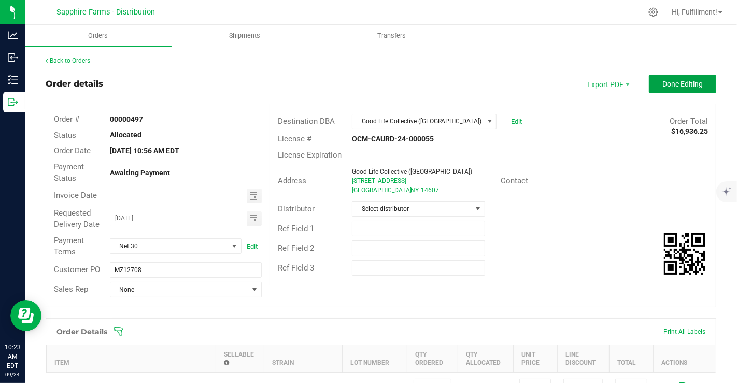
click at [672, 85] on span "Done Editing" at bounding box center [682, 84] width 40 height 8
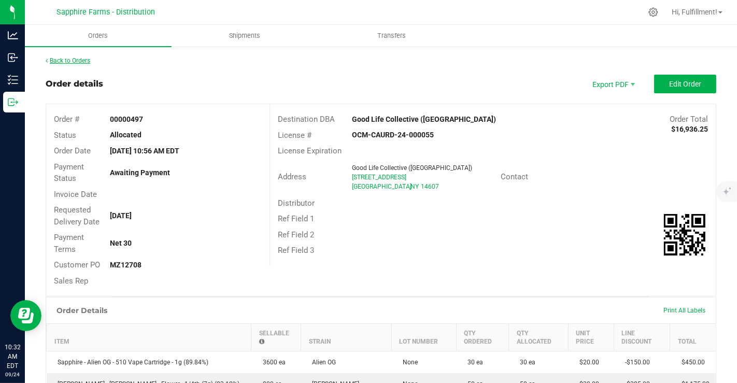
click at [78, 58] on link "Back to Orders" at bounding box center [68, 60] width 45 height 7
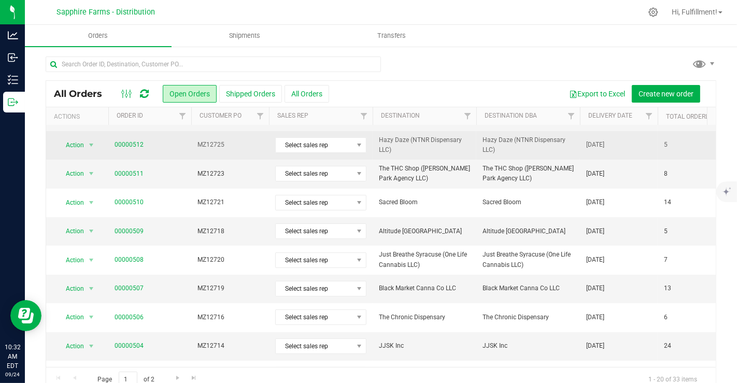
scroll to position [57, 0]
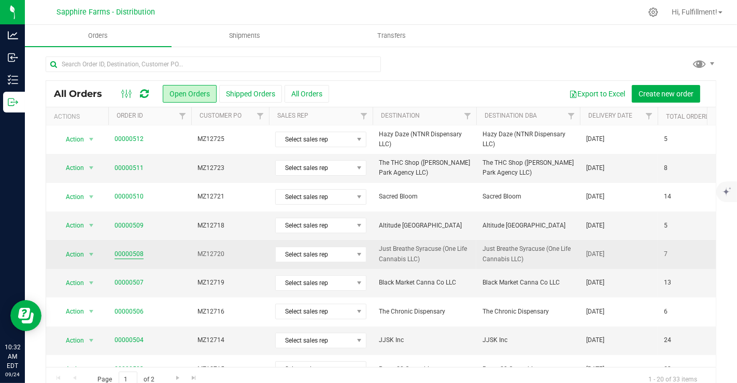
click at [135, 252] on link "00000508" at bounding box center [128, 254] width 29 height 10
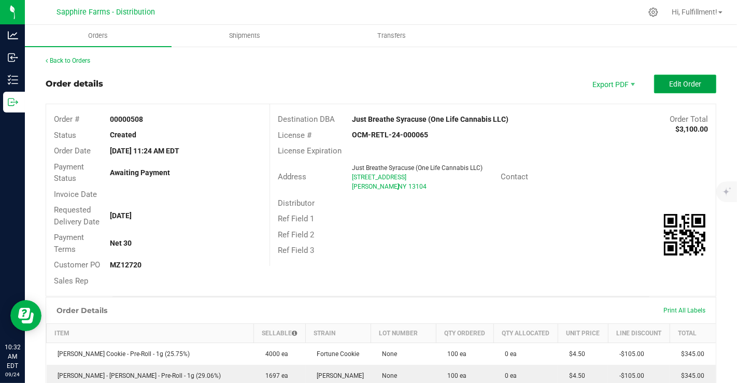
click at [669, 85] on span "Edit Order" at bounding box center [685, 84] width 32 height 8
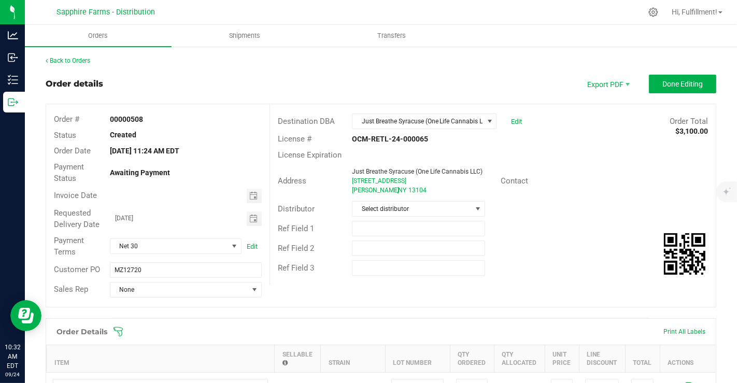
click at [123, 329] on icon at bounding box center [118, 331] width 10 height 10
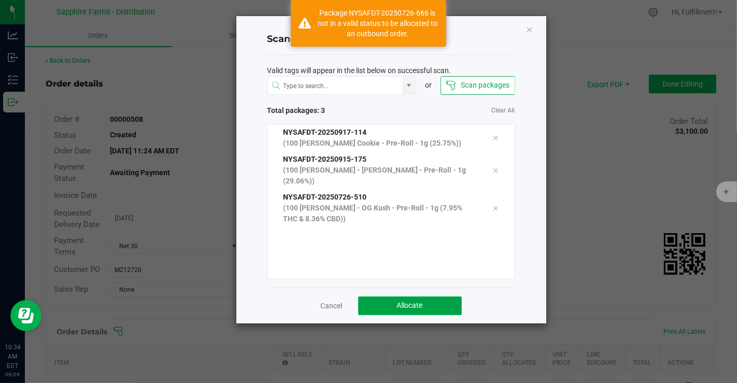
click at [426, 299] on button "Allocate" at bounding box center [410, 305] width 104 height 19
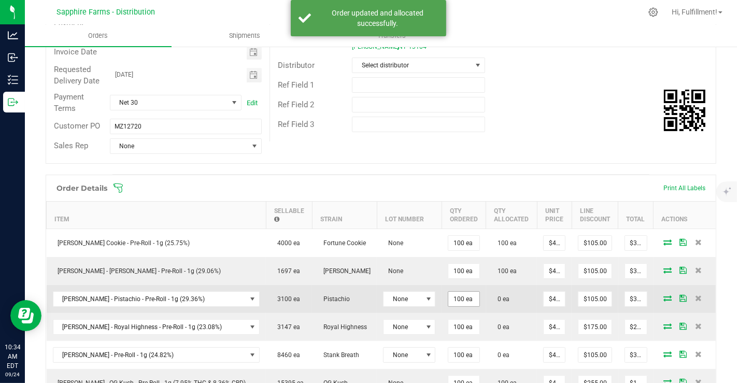
scroll to position [172, 0]
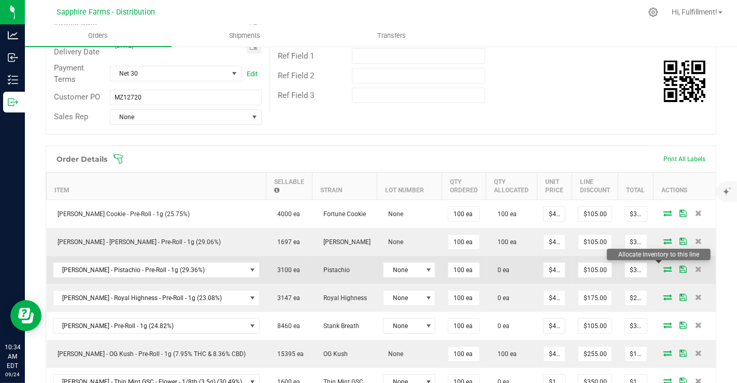
click at [663, 267] on icon at bounding box center [667, 269] width 8 height 6
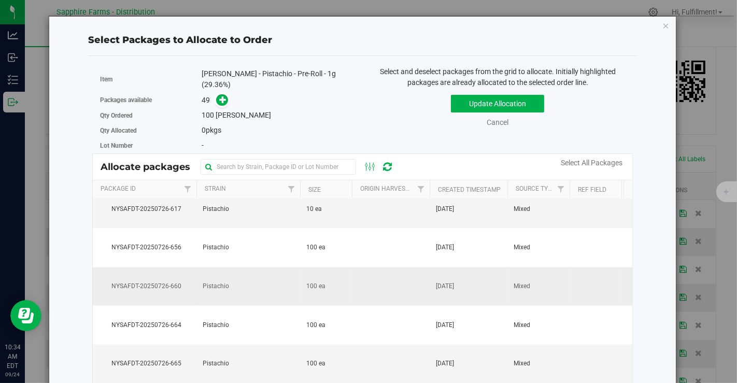
scroll to position [1496, 0]
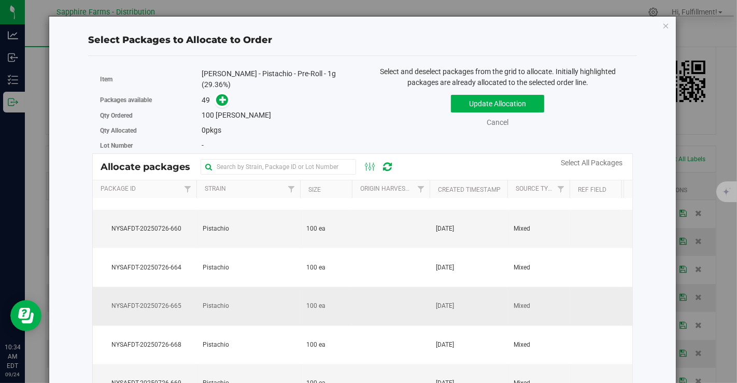
click at [485, 294] on td "[DATE]" at bounding box center [468, 306] width 78 height 39
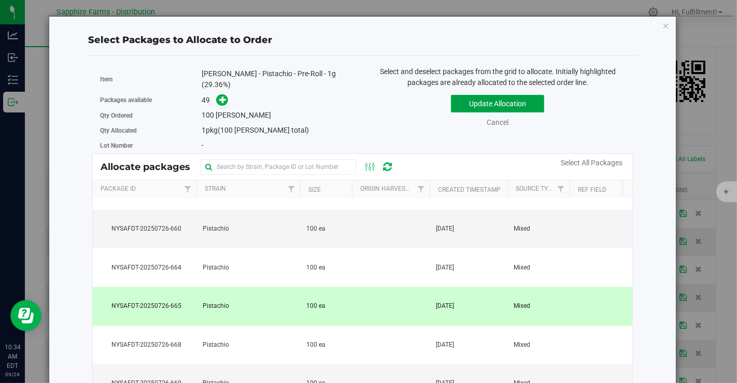
click at [498, 97] on button "Update Allocation" at bounding box center [497, 104] width 93 height 18
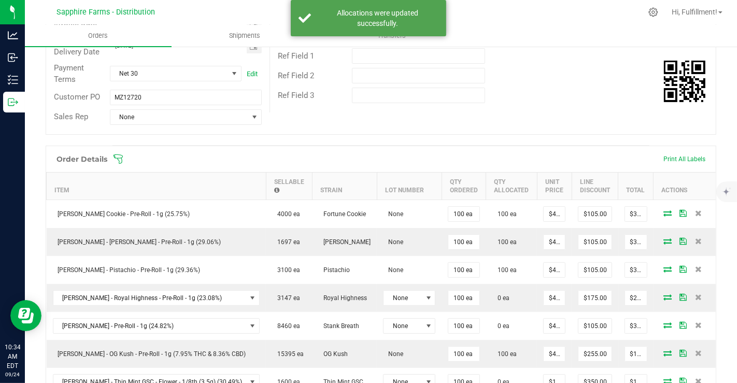
click at [118, 156] on icon at bounding box center [118, 159] width 10 height 10
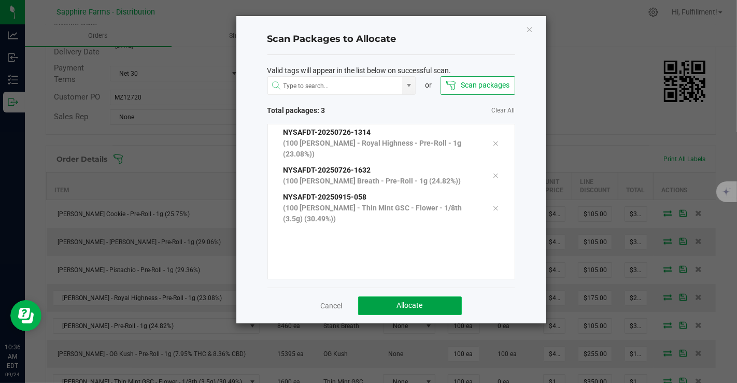
click at [450, 306] on button "Allocate" at bounding box center [410, 305] width 104 height 19
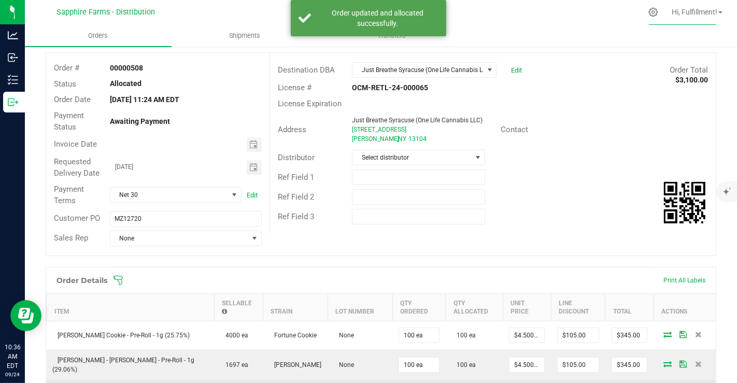
scroll to position [0, 0]
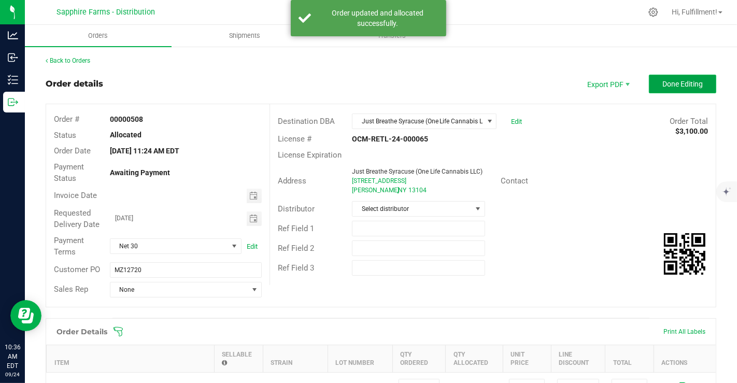
click at [662, 83] on span "Done Editing" at bounding box center [682, 84] width 40 height 8
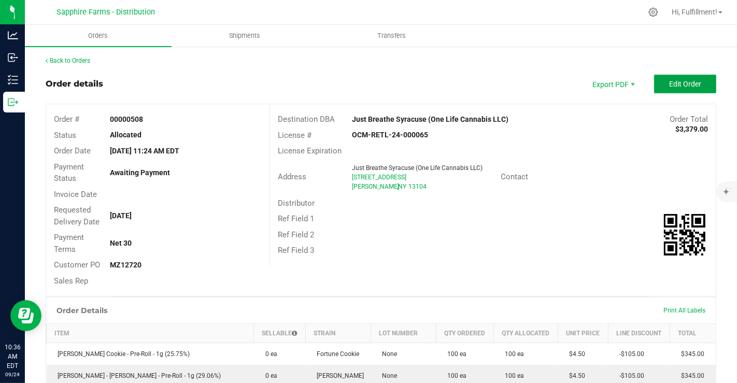
click at [657, 84] on button "Edit Order" at bounding box center [685, 84] width 62 height 19
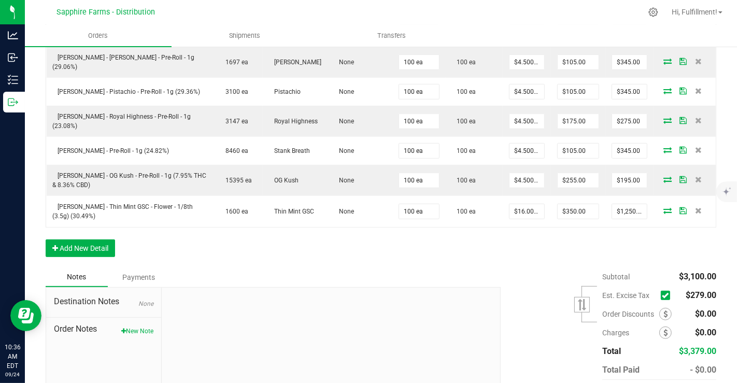
scroll to position [398, 0]
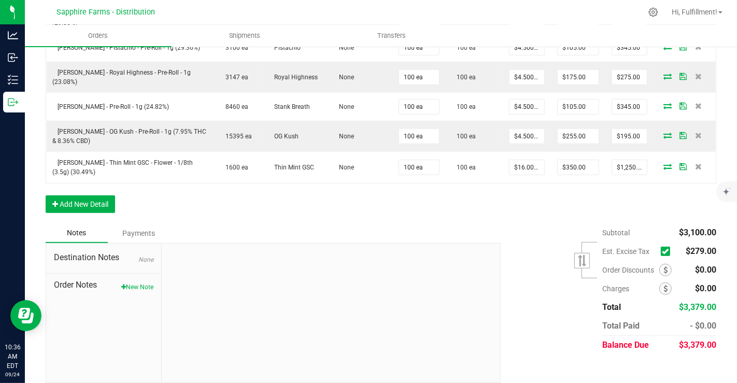
click at [661, 251] on icon at bounding box center [664, 251] width 7 height 0
click at [0, 0] on input "checkbox" at bounding box center [0, 0] width 0 height 0
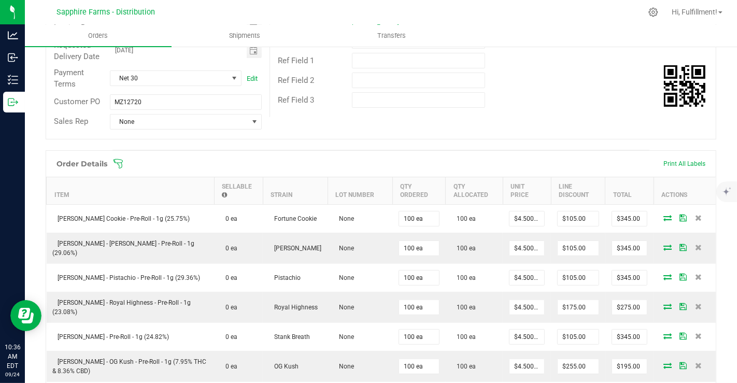
scroll to position [0, 0]
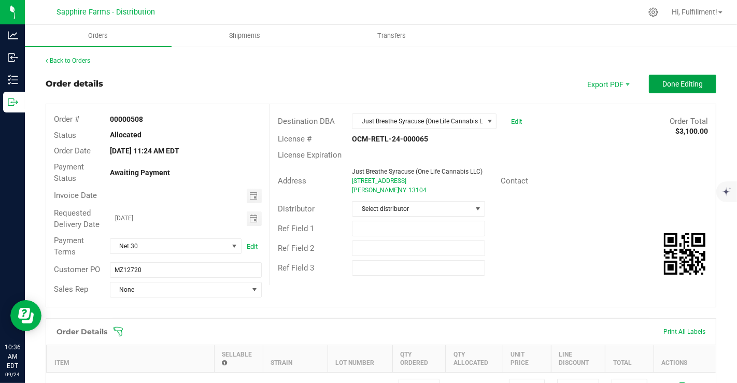
click at [679, 84] on span "Done Editing" at bounding box center [682, 84] width 40 height 8
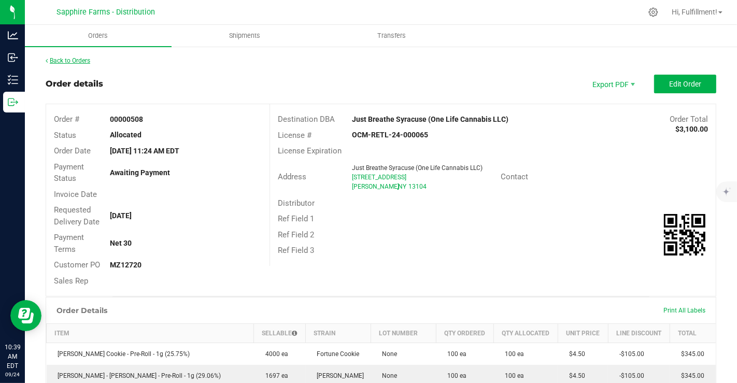
click at [68, 58] on link "Back to Orders" at bounding box center [68, 60] width 45 height 7
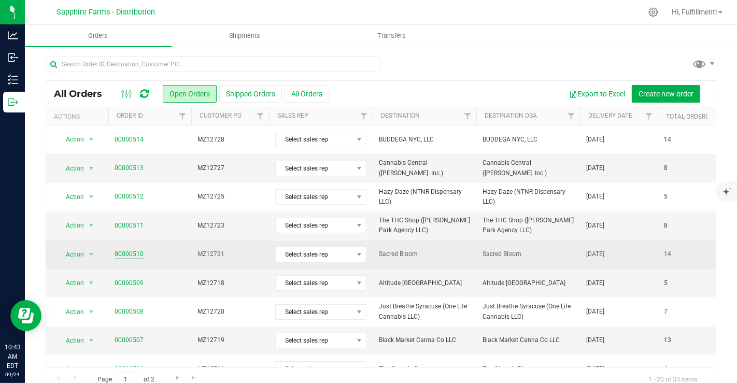
click at [126, 255] on link "00000510" at bounding box center [128, 254] width 29 height 10
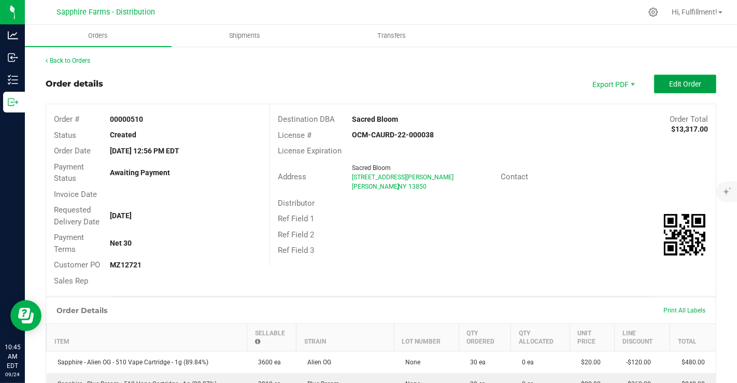
click at [686, 88] on button "Edit Order" at bounding box center [685, 84] width 62 height 19
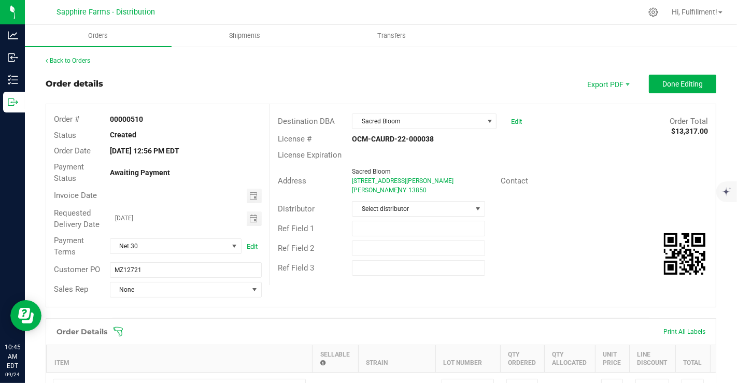
click at [117, 327] on icon at bounding box center [118, 331] width 10 height 10
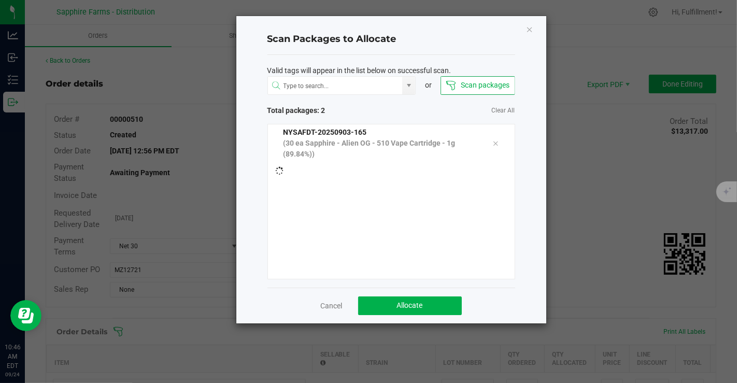
click at [152, 352] on ngb-modal-window "Scan Packages to Allocate Valid tags will appear in the list below on successfu…" at bounding box center [372, 191] width 744 height 383
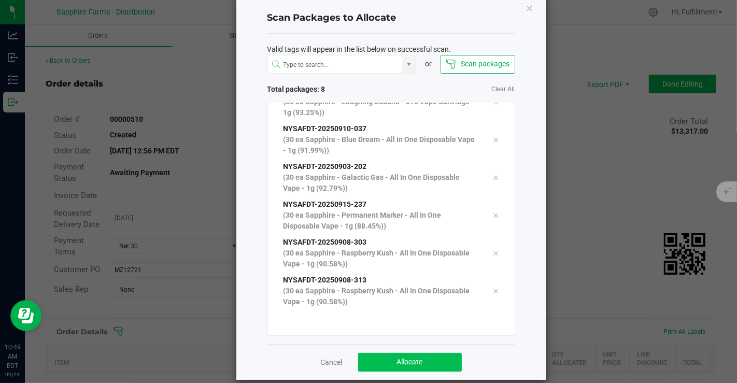
scroll to position [33, 0]
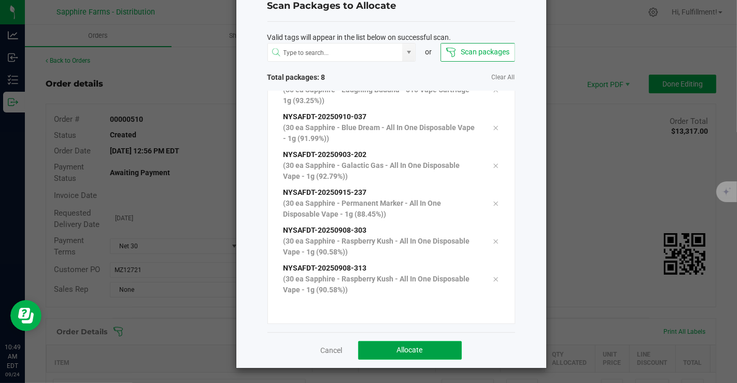
click at [399, 346] on span "Allocate" at bounding box center [410, 349] width 26 height 8
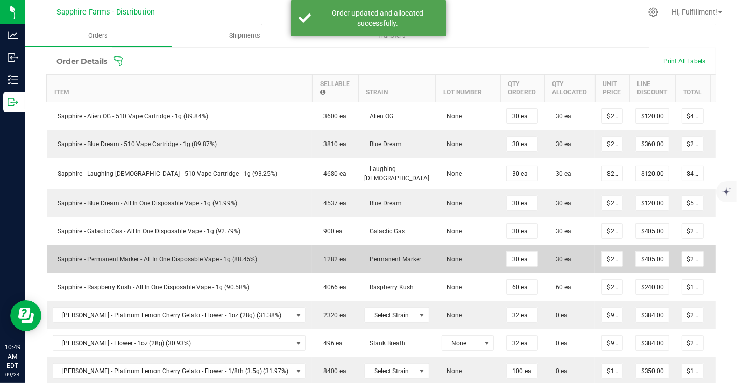
scroll to position [287, 0]
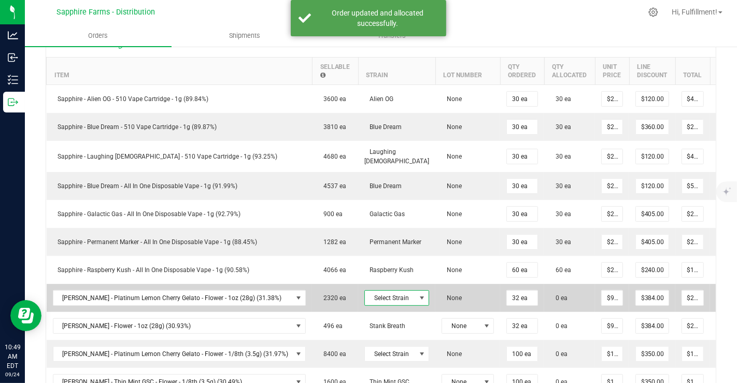
click at [418, 294] on span at bounding box center [422, 298] width 8 height 8
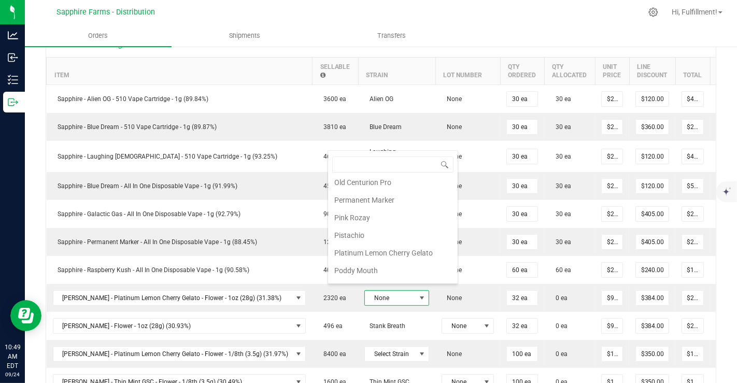
scroll to position [762, 0]
click at [408, 226] on li "Platinum Lemon Cherry Gelato" at bounding box center [392, 235] width 129 height 18
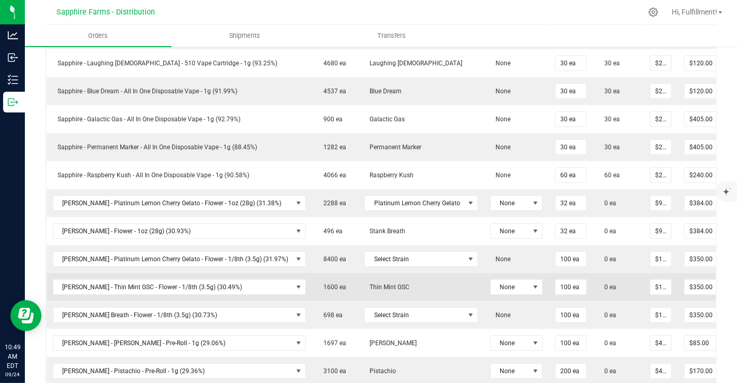
scroll to position [402, 0]
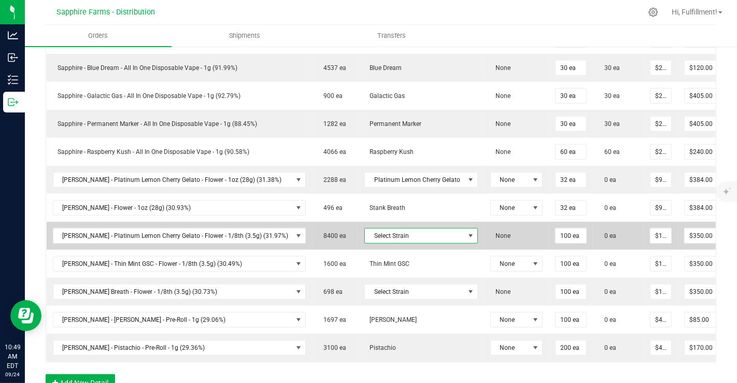
click at [421, 229] on span "Select Strain" at bounding box center [414, 235] width 99 height 15
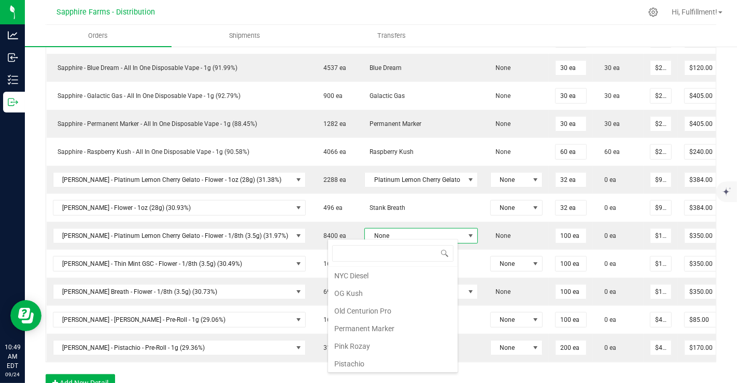
scroll to position [762, 0]
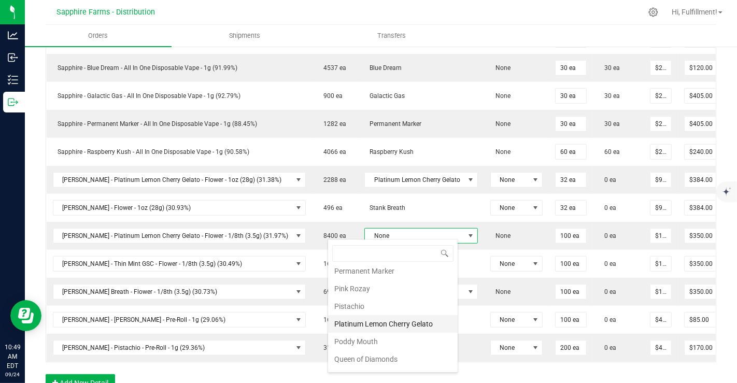
click at [404, 315] on li "Platinum Lemon Cherry Gelato" at bounding box center [392, 324] width 129 height 18
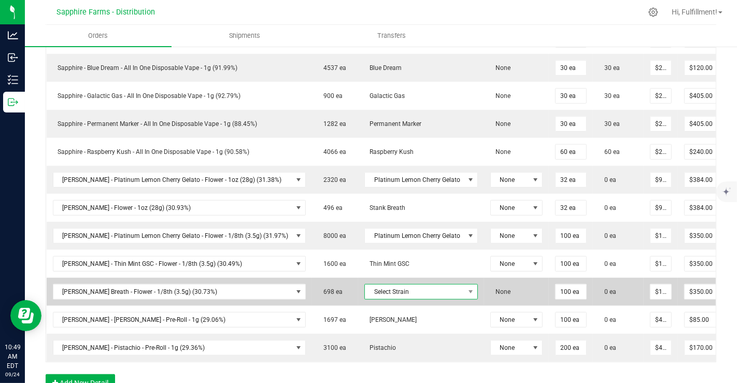
click at [413, 286] on span "Select Strain" at bounding box center [414, 291] width 99 height 15
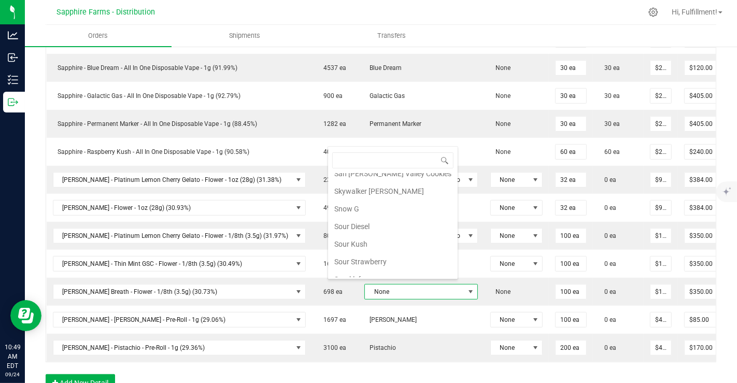
scroll to position [934, 0]
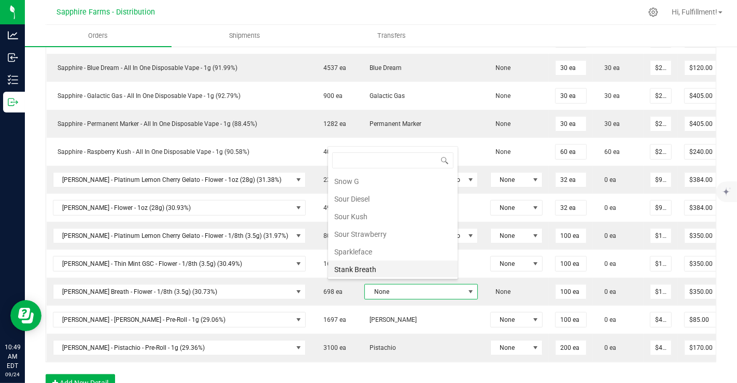
click at [408, 261] on li "Stank Breath" at bounding box center [392, 270] width 129 height 18
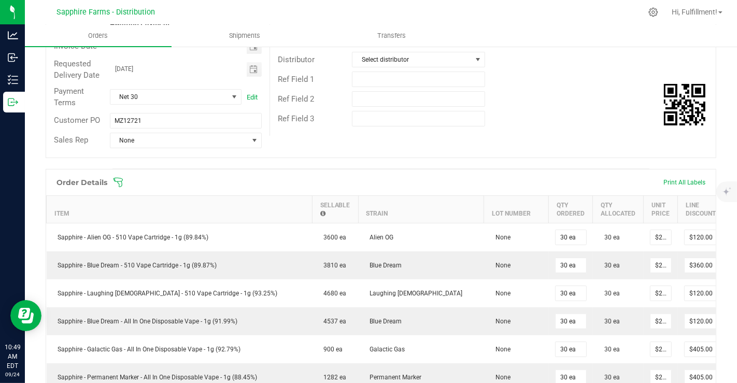
scroll to position [57, 0]
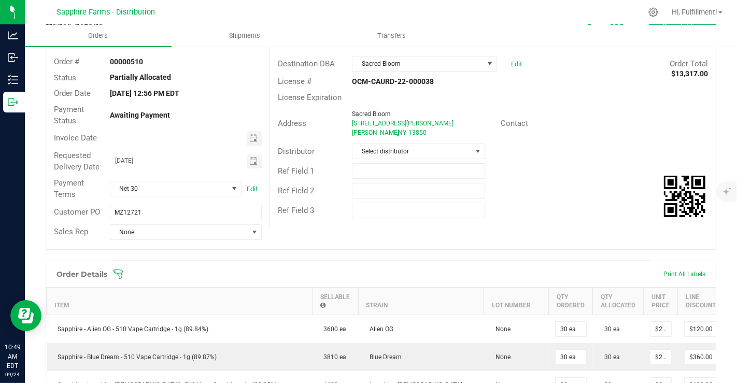
click at [119, 273] on icon at bounding box center [118, 274] width 10 height 10
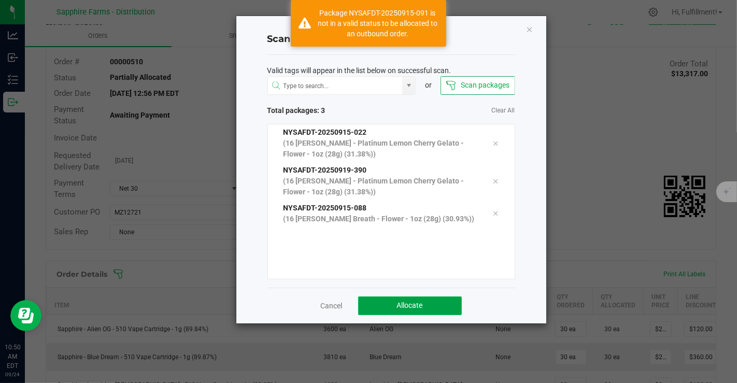
click at [377, 306] on button "Allocate" at bounding box center [410, 305] width 104 height 19
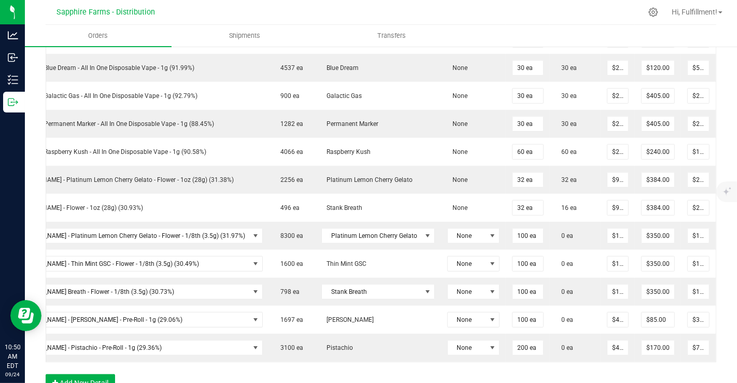
scroll to position [0, 44]
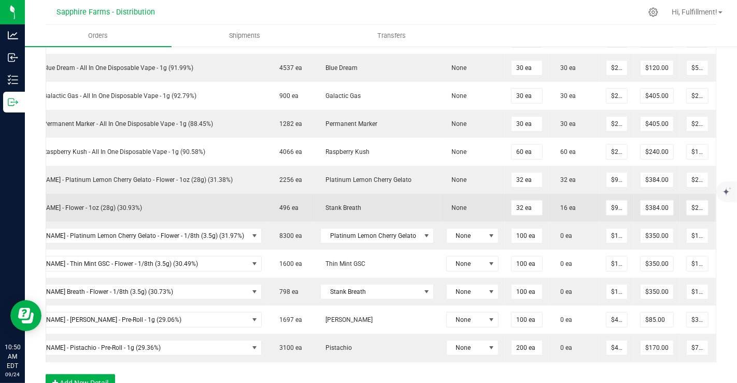
click at [720, 204] on span at bounding box center [728, 207] width 16 height 6
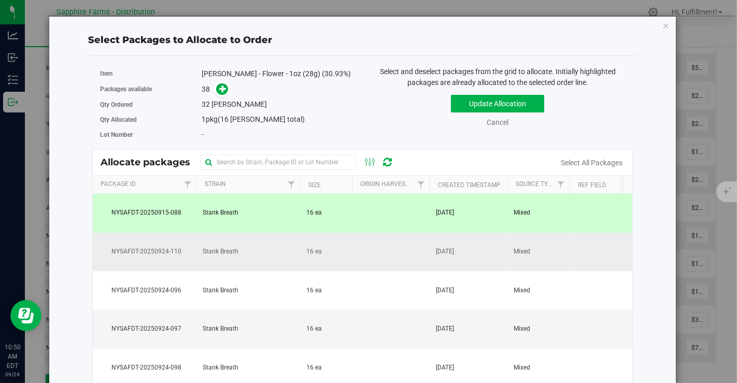
click at [380, 251] on td at bounding box center [391, 252] width 78 height 39
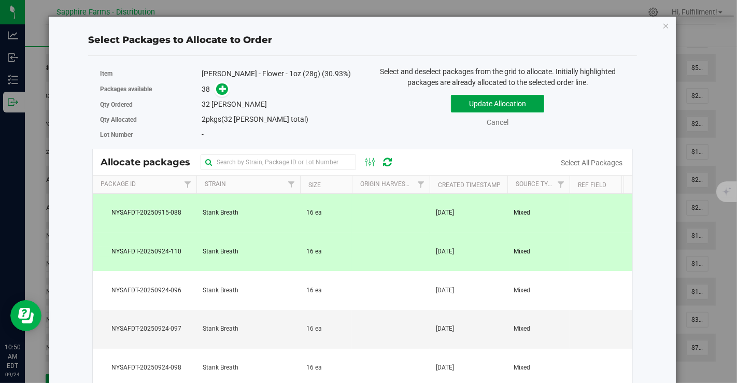
click at [480, 105] on button "Update Allocation" at bounding box center [497, 104] width 93 height 18
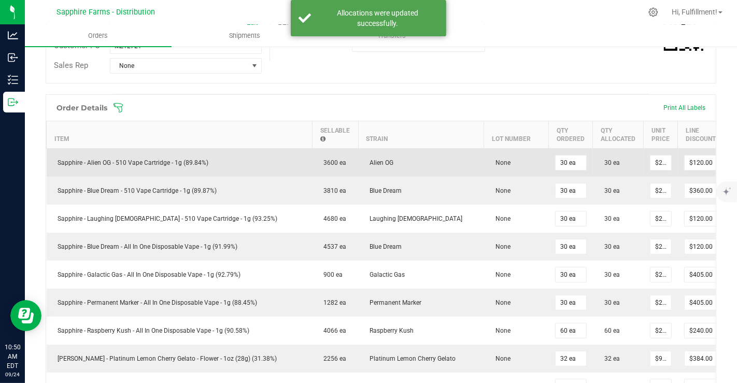
scroll to position [172, 0]
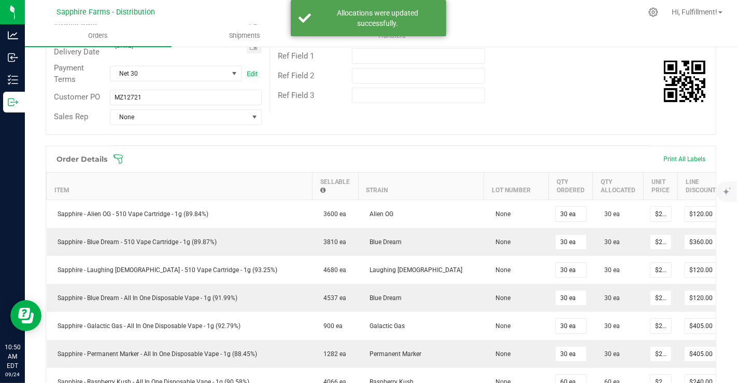
click at [120, 157] on icon at bounding box center [118, 159] width 10 height 10
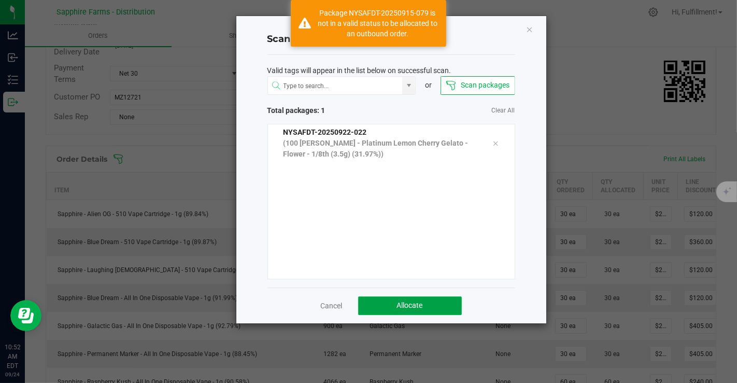
drag, startPoint x: 435, startPoint y: 306, endPoint x: 440, endPoint y: 302, distance: 6.8
click at [435, 305] on button "Allocate" at bounding box center [410, 305] width 104 height 19
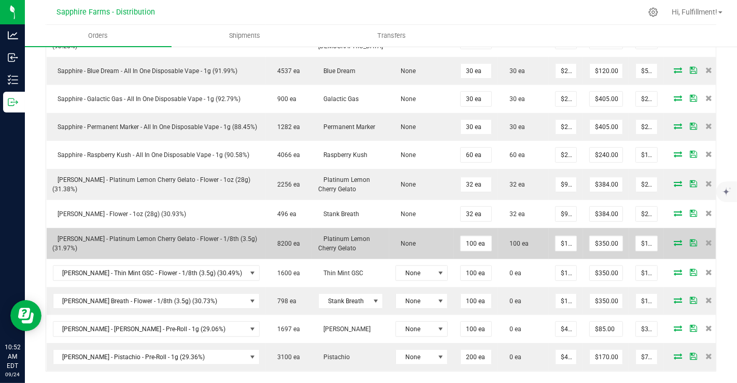
scroll to position [460, 0]
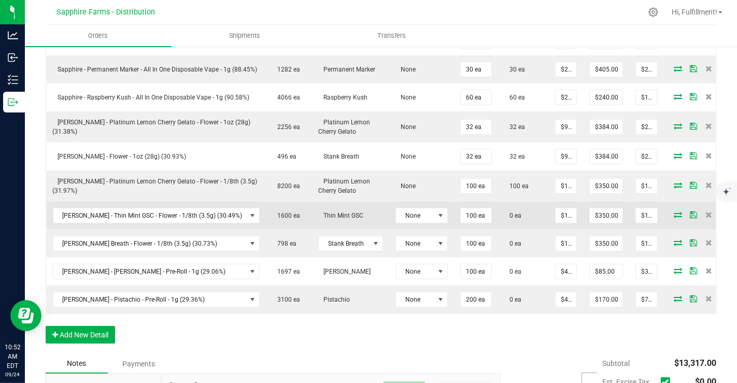
click at [673, 218] on icon at bounding box center [677, 214] width 8 height 6
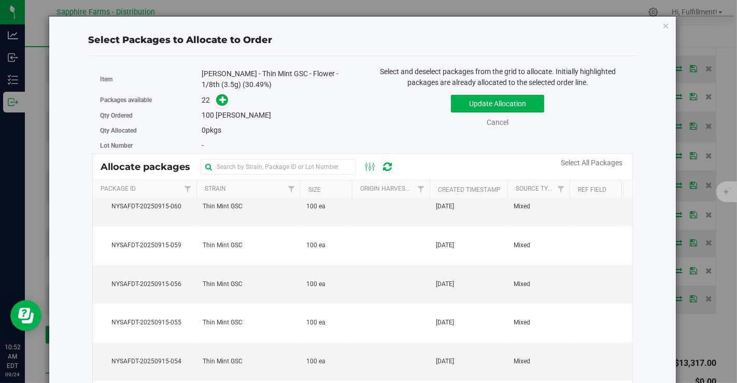
scroll to position [481, 0]
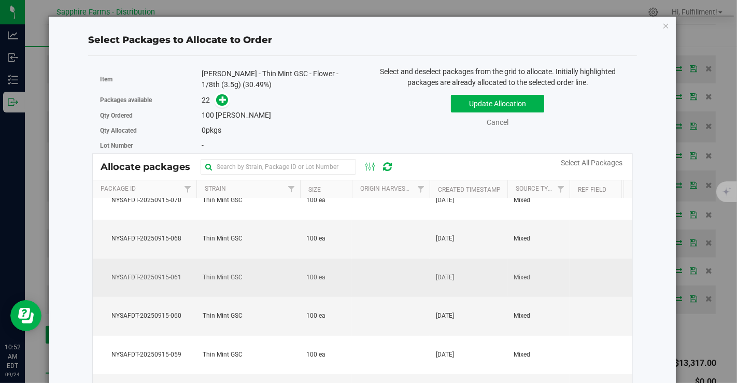
click at [432, 276] on td "[DATE]" at bounding box center [468, 277] width 78 height 39
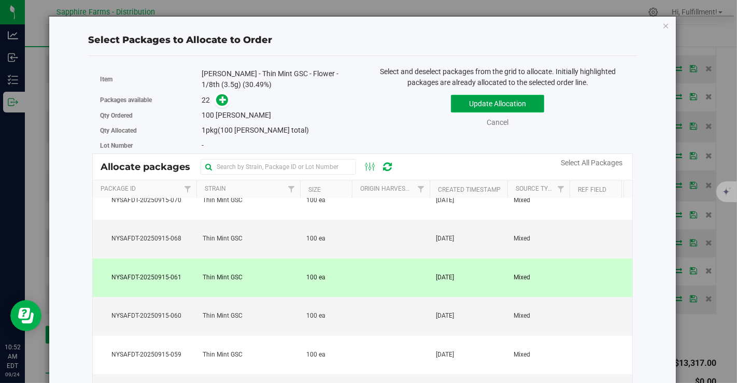
click at [524, 100] on button "Update Allocation" at bounding box center [497, 104] width 93 height 18
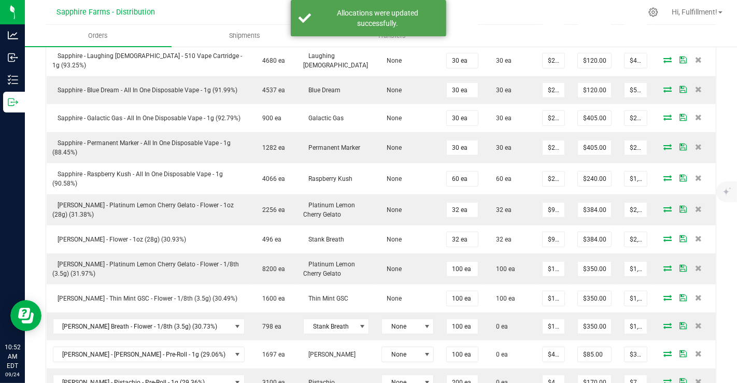
scroll to position [230, 0]
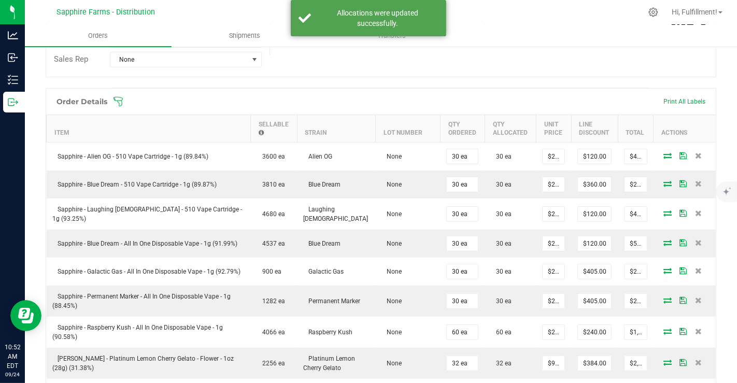
click at [116, 99] on icon at bounding box center [118, 101] width 10 height 10
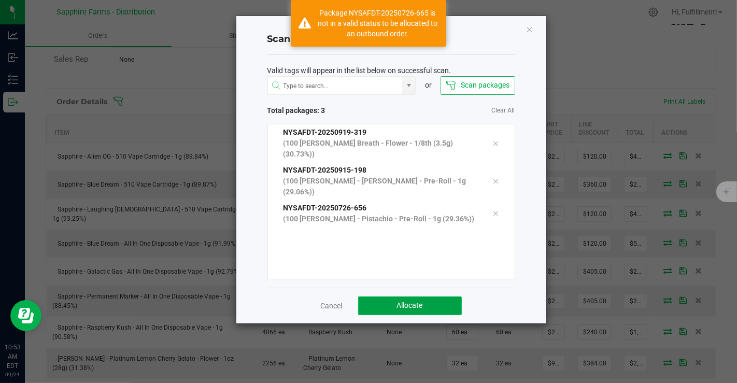
click at [409, 301] on span "Allocate" at bounding box center [410, 305] width 26 height 8
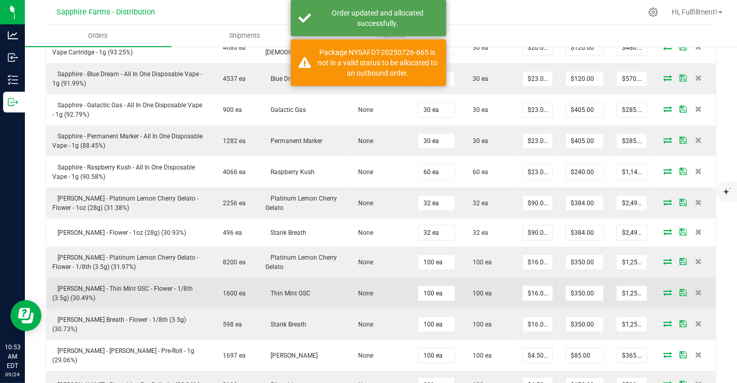
scroll to position [518, 0]
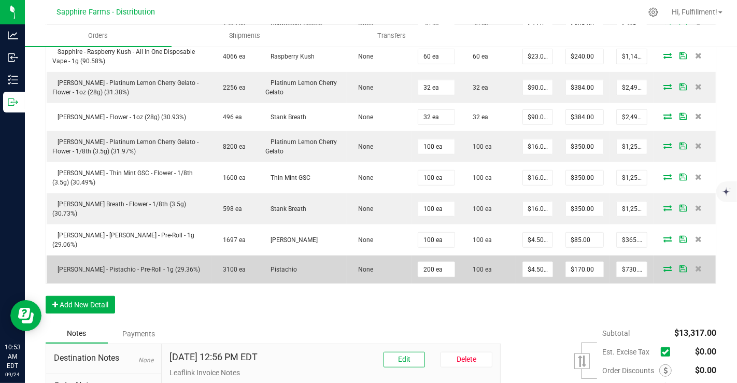
click at [663, 265] on icon at bounding box center [667, 268] width 8 height 6
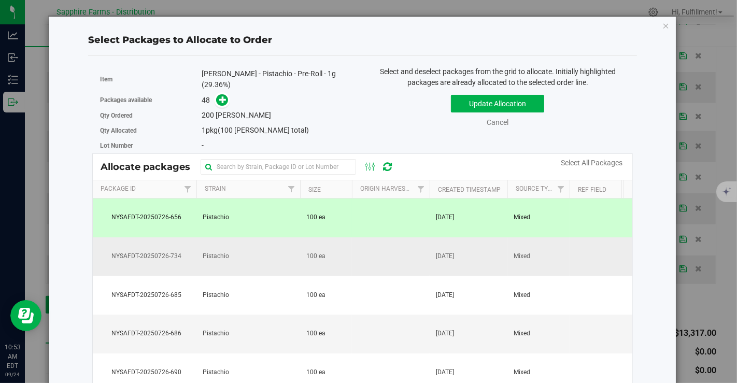
click at [389, 251] on td at bounding box center [391, 256] width 78 height 39
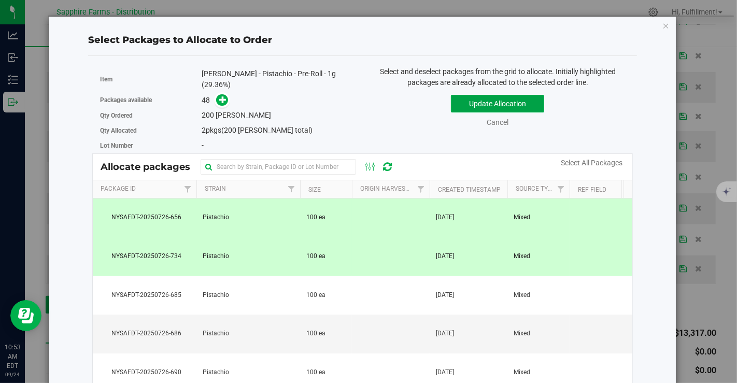
click at [472, 101] on button "Update Allocation" at bounding box center [497, 104] width 93 height 18
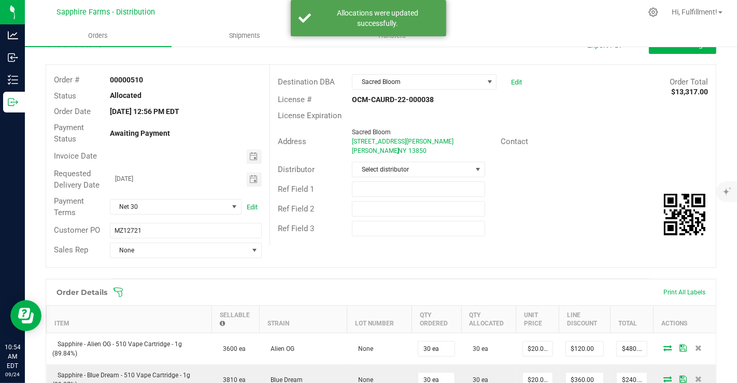
scroll to position [0, 0]
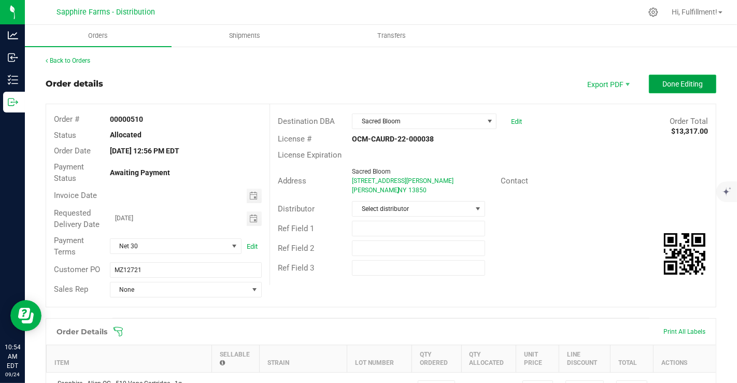
click at [662, 85] on span "Done Editing" at bounding box center [682, 84] width 40 height 8
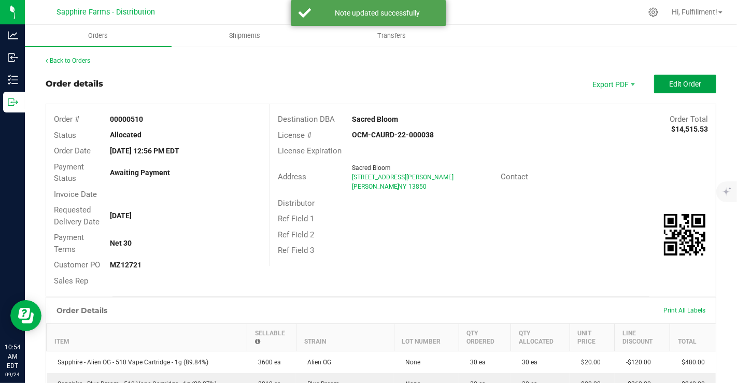
click at [669, 86] on span "Edit Order" at bounding box center [685, 84] width 32 height 8
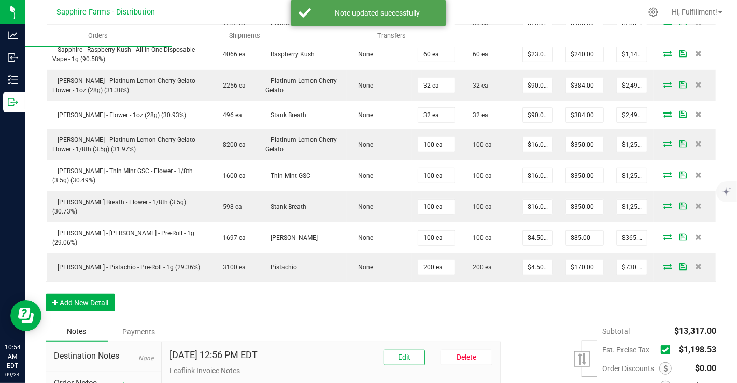
scroll to position [618, 0]
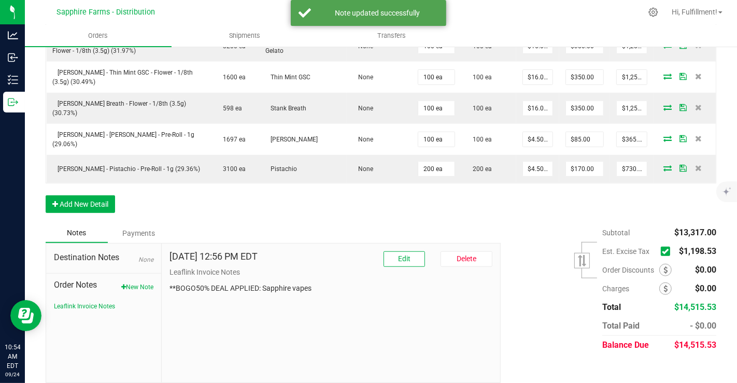
click at [661, 251] on icon at bounding box center [664, 251] width 7 height 0
click at [0, 0] on input "checkbox" at bounding box center [0, 0] width 0 height 0
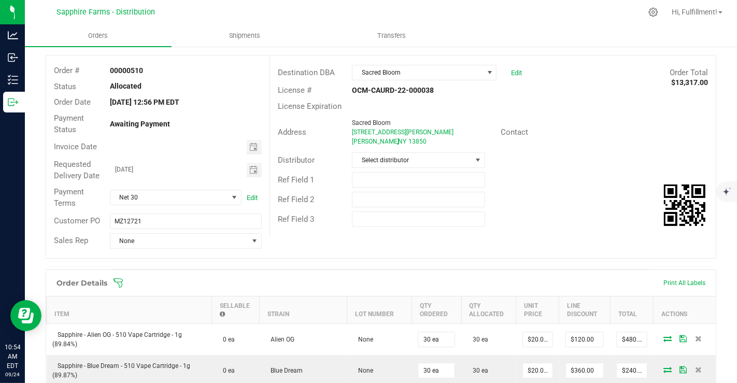
scroll to position [0, 0]
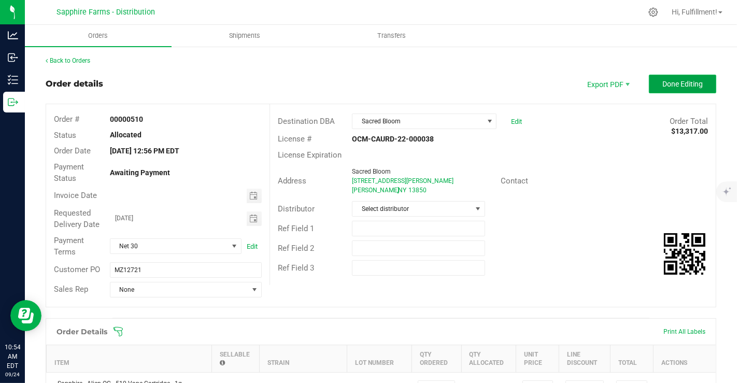
click at [678, 78] on button "Done Editing" at bounding box center [681, 84] width 67 height 19
